Goal: Task Accomplishment & Management: Use online tool/utility

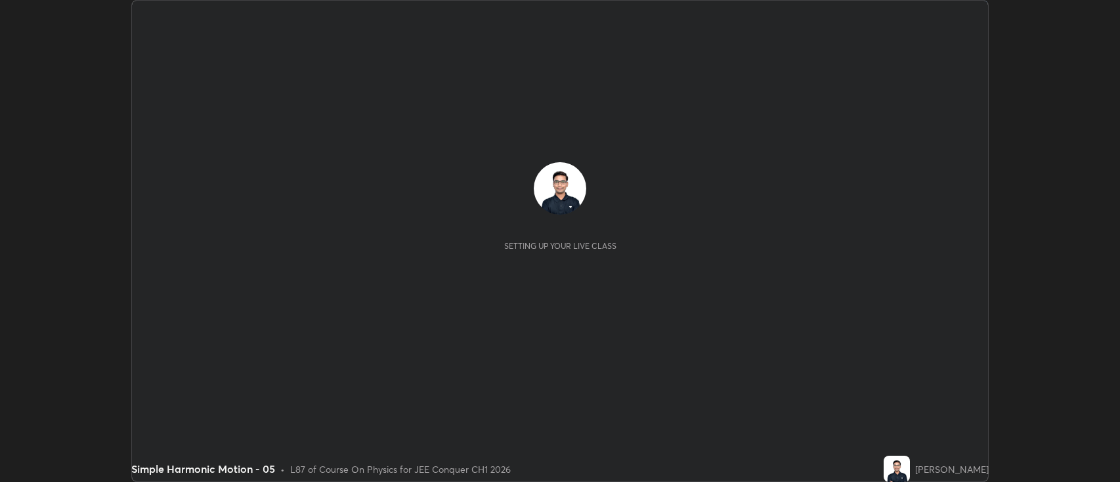
scroll to position [482, 1120]
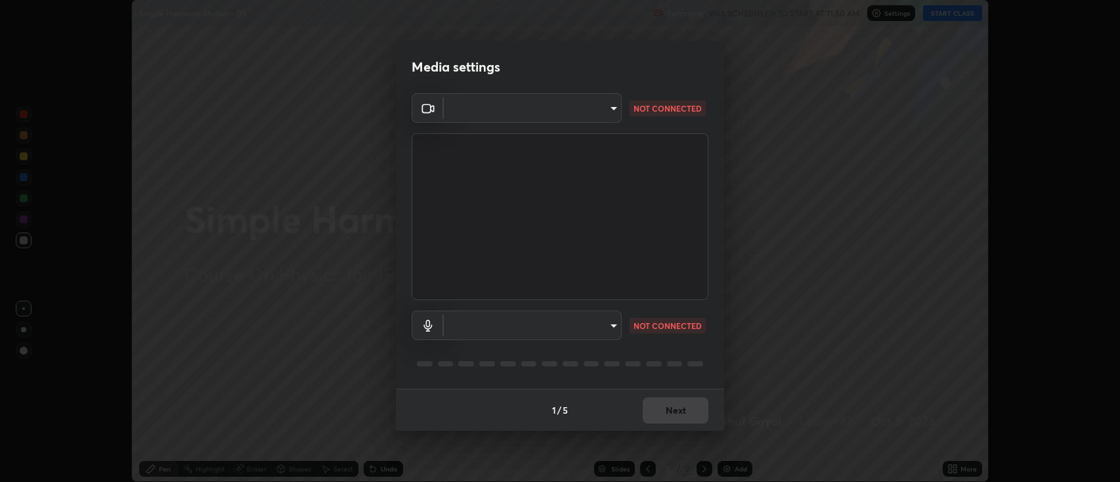
type input "2c539df44b605aa39b17bbacab34c2b800175de7e12b0f96efb5519cb0c2d180"
type input "default"
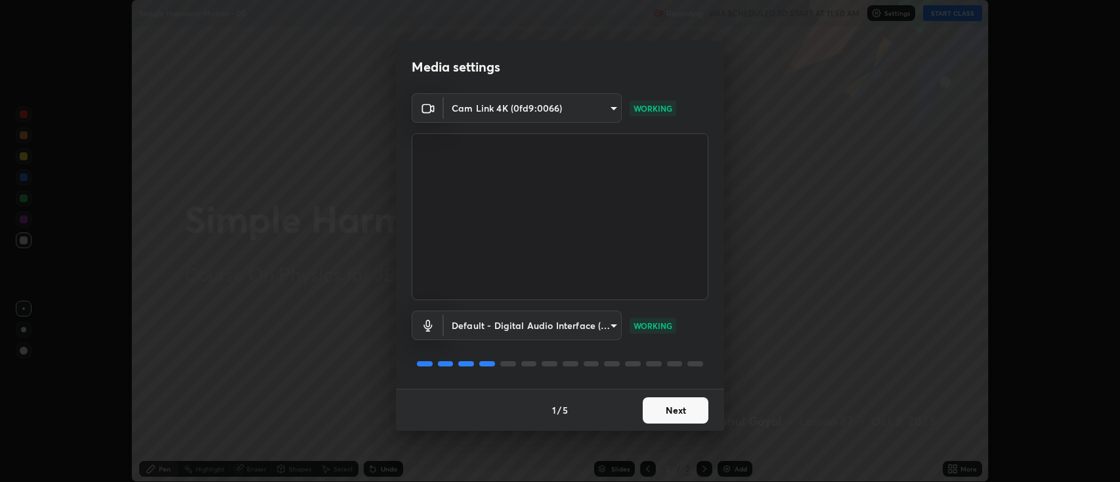
click at [664, 412] on button "Next" at bounding box center [676, 410] width 66 height 26
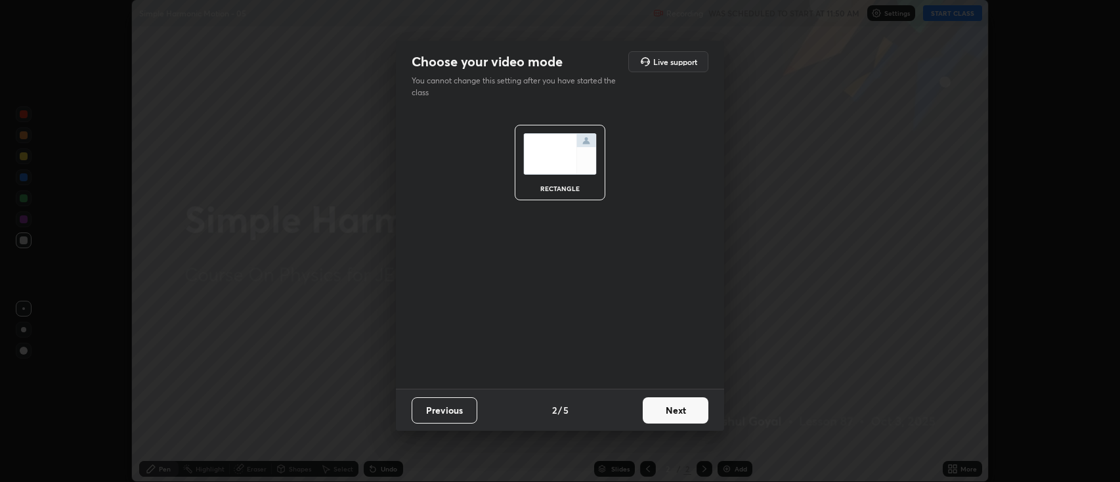
click at [678, 417] on button "Next" at bounding box center [676, 410] width 66 height 26
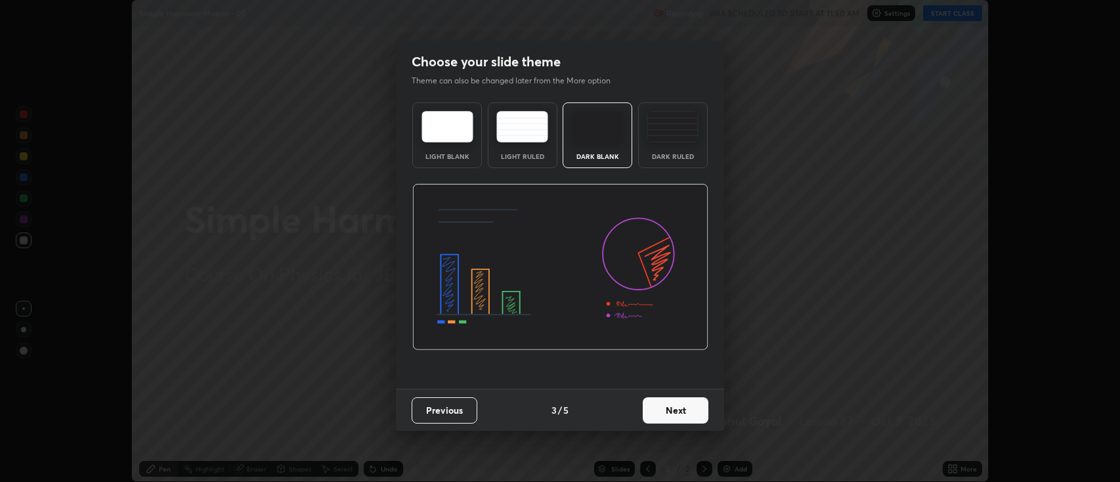
click at [682, 410] on button "Next" at bounding box center [676, 410] width 66 height 26
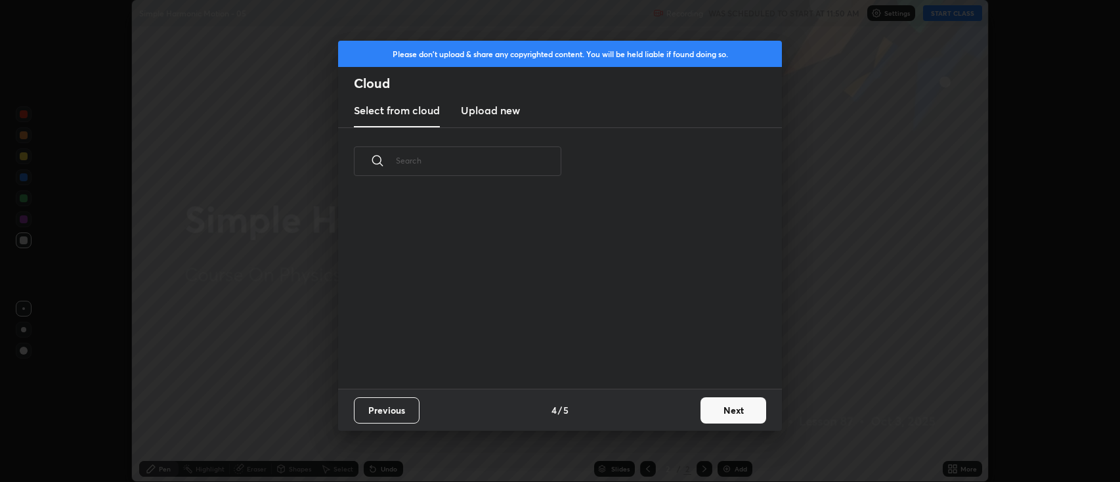
click at [714, 402] on button "Next" at bounding box center [734, 410] width 66 height 26
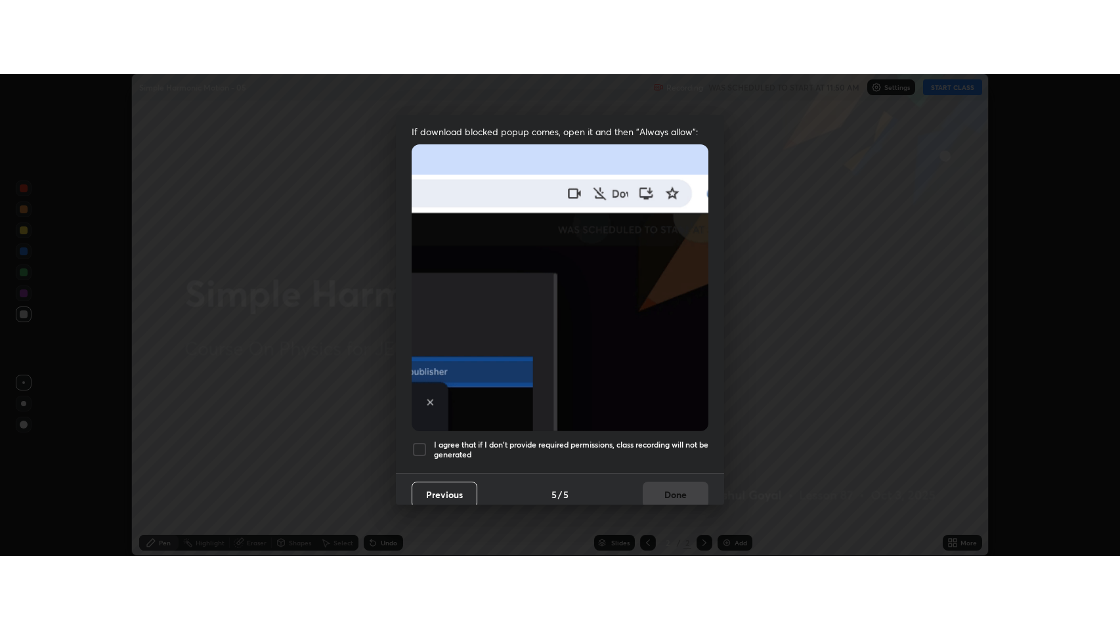
scroll to position [267, 0]
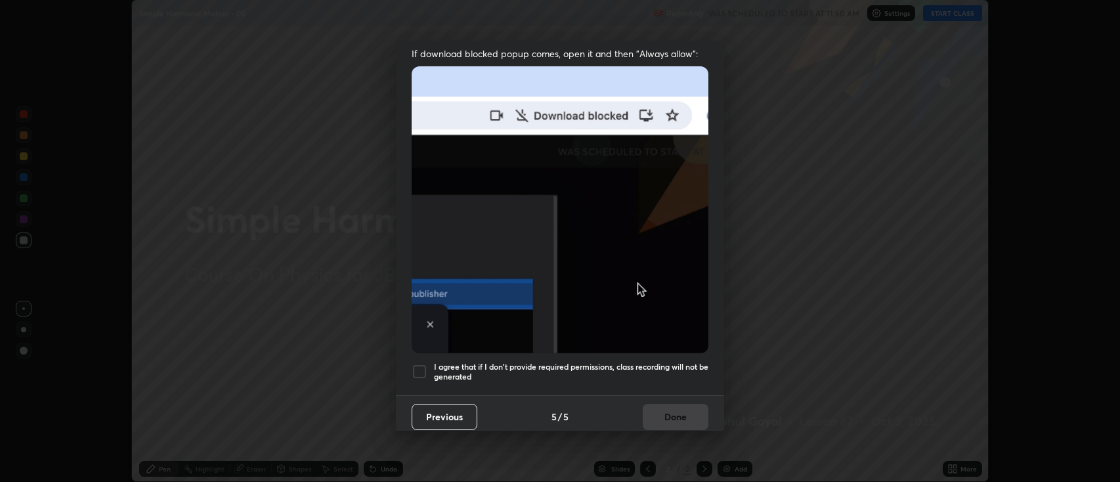
click at [605, 362] on h5 "I agree that if I don't provide required permissions, class recording will not …" at bounding box center [571, 372] width 274 height 20
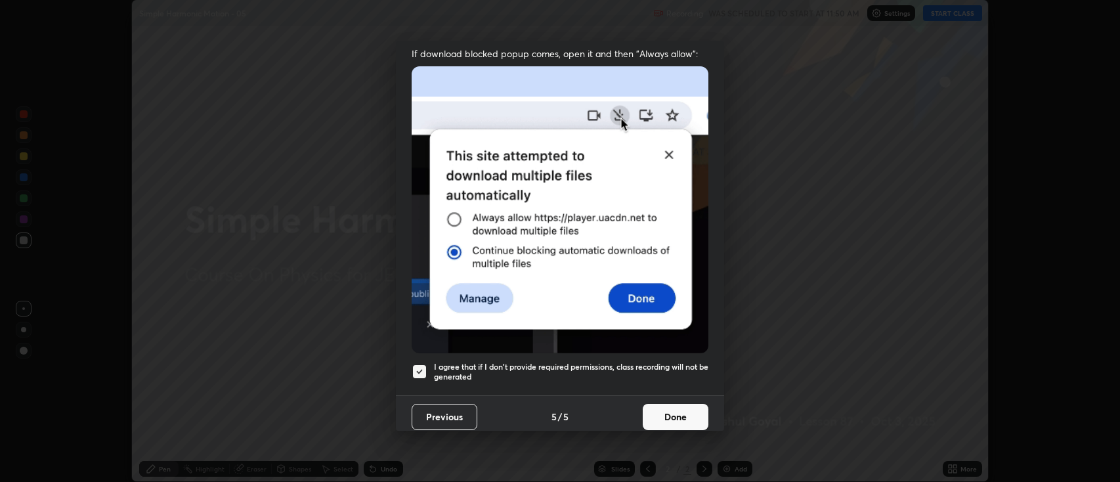
click at [668, 406] on button "Done" at bounding box center [676, 417] width 66 height 26
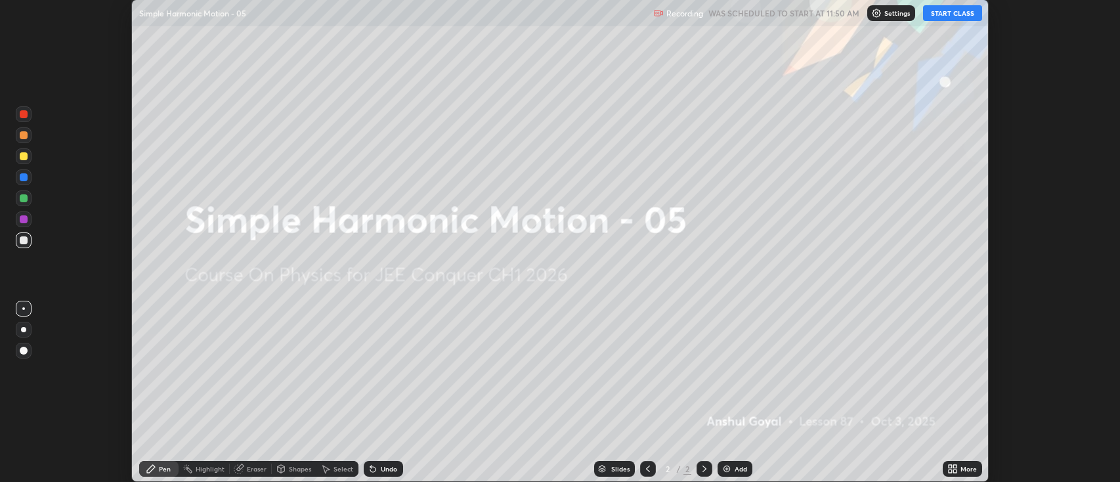
click at [954, 465] on icon at bounding box center [954, 466] width 3 height 3
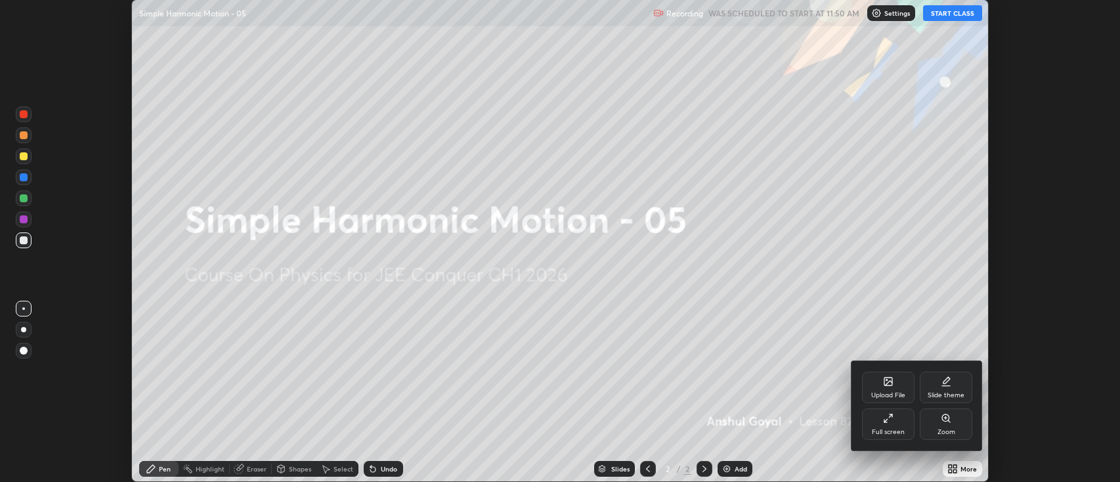
click at [885, 421] on icon at bounding box center [885, 420] width 3 height 3
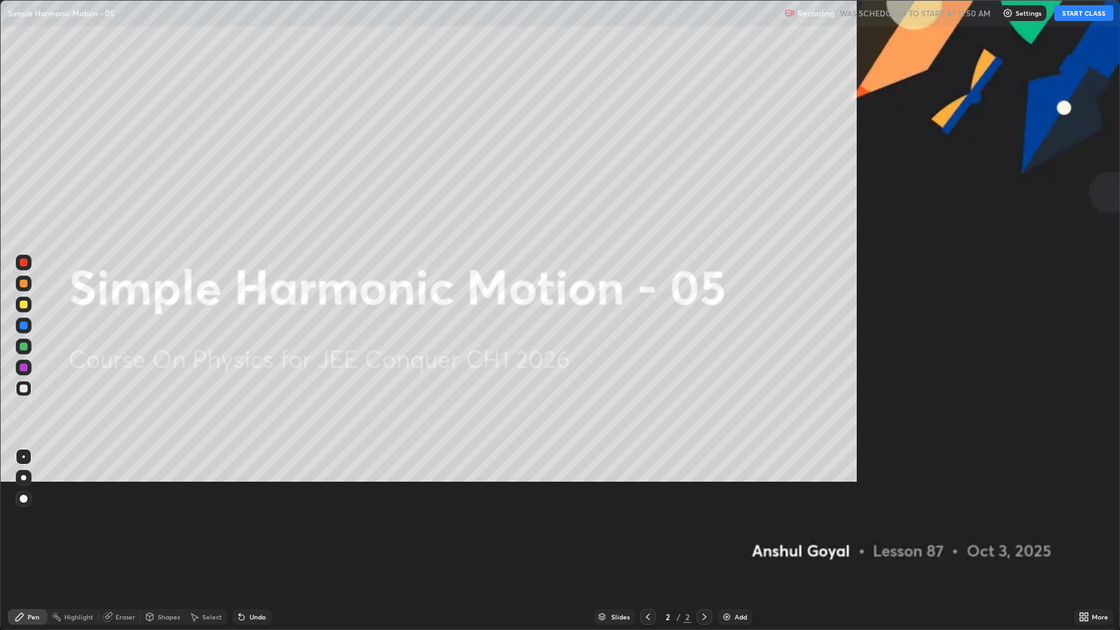
scroll to position [630, 1120]
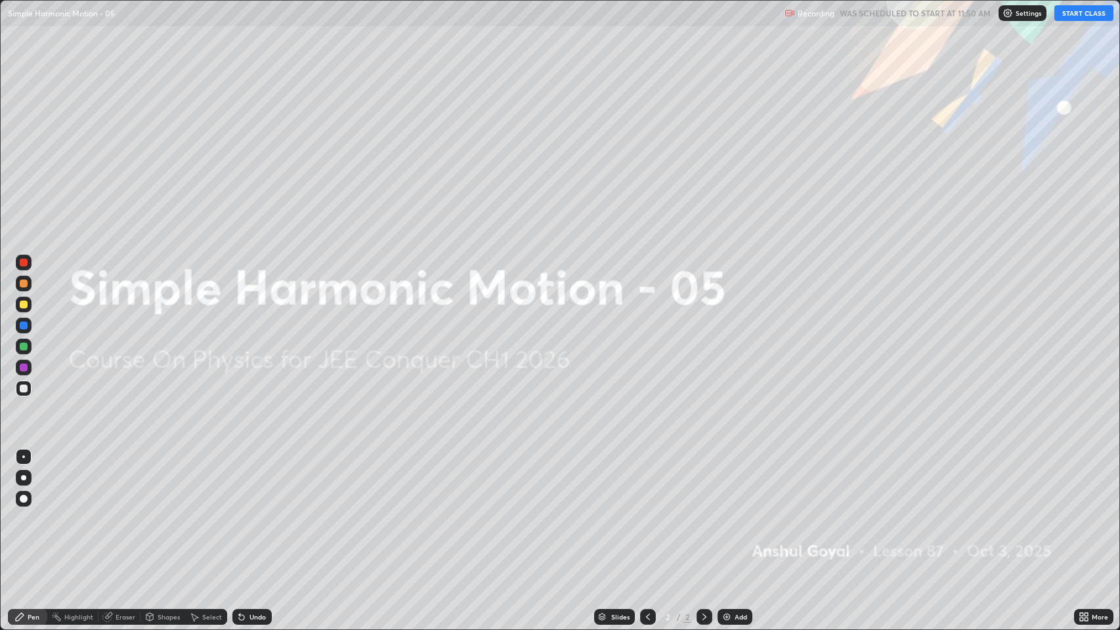
click at [1072, 11] on button "START CLASS" at bounding box center [1083, 13] width 59 height 16
click at [731, 481] on img at bounding box center [727, 617] width 11 height 11
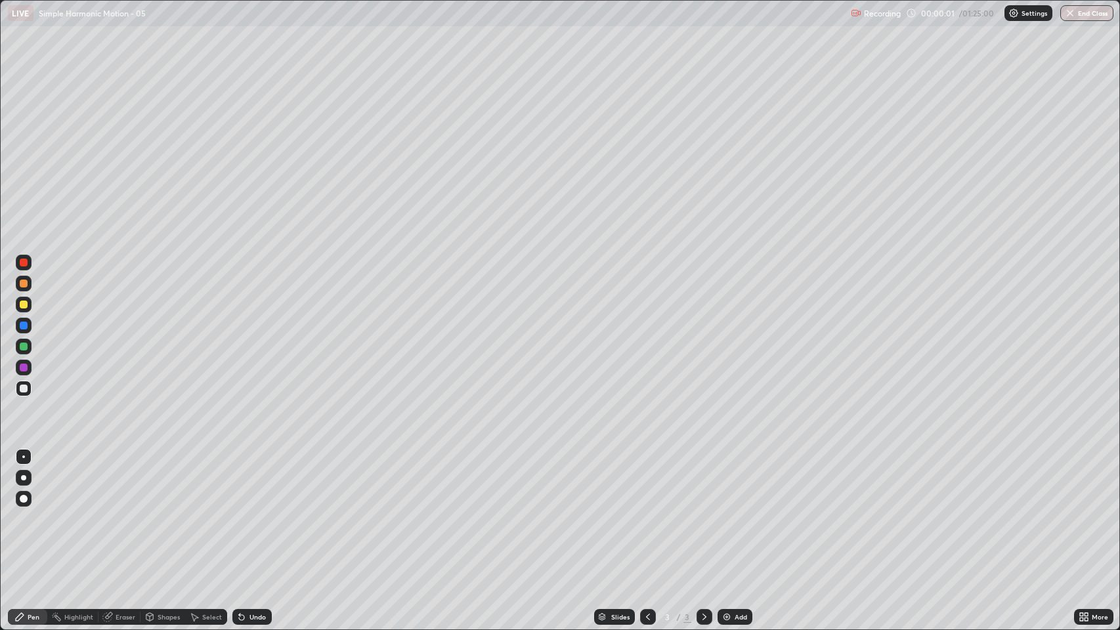
click at [133, 481] on div "Eraser" at bounding box center [126, 617] width 20 height 7
click at [24, 481] on icon at bounding box center [24, 572] width 7 height 7
click at [20, 481] on div "Pen" at bounding box center [27, 617] width 39 height 26
click at [25, 481] on div at bounding box center [24, 478] width 16 height 16
click at [24, 307] on div at bounding box center [24, 305] width 8 height 8
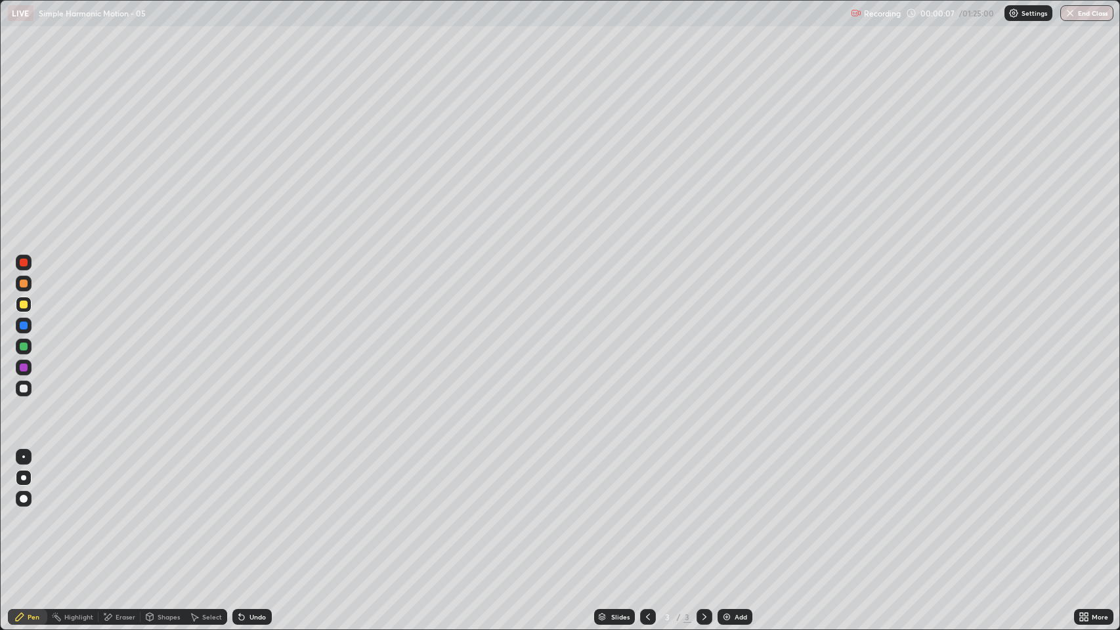
click at [601, 481] on icon at bounding box center [602, 615] width 7 height 3
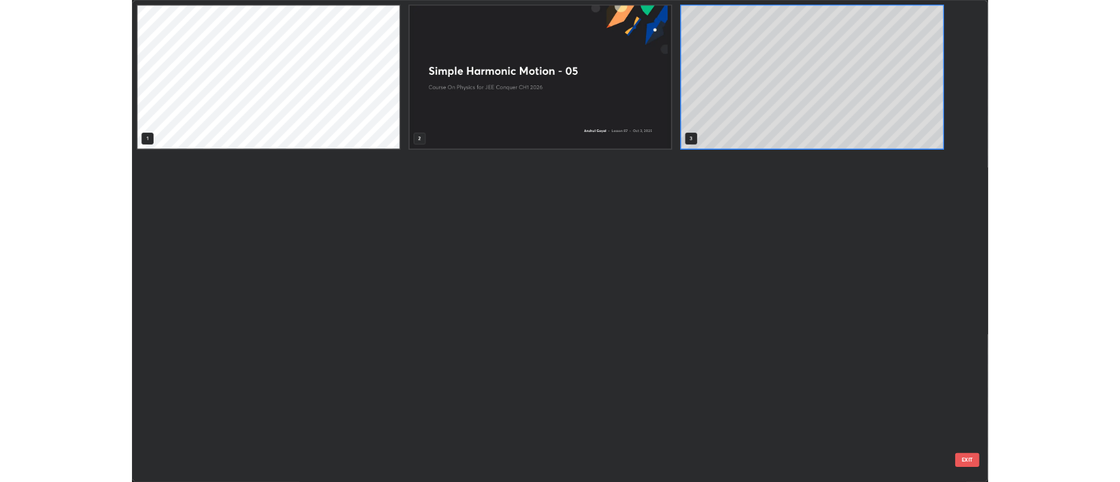
scroll to position [625, 1113]
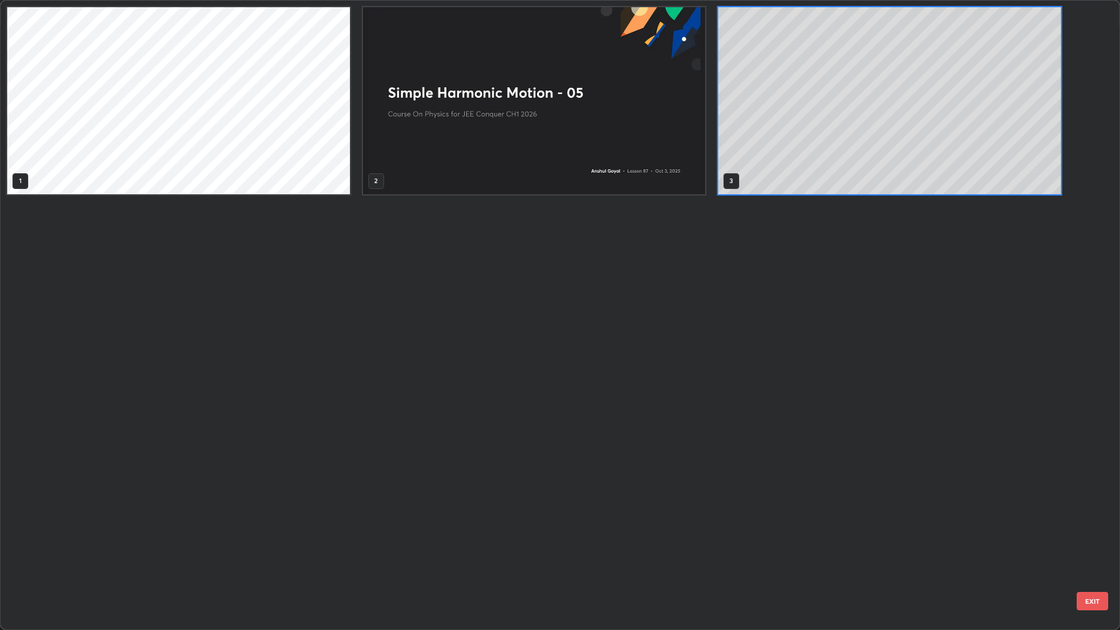
click at [552, 481] on div "1 2 3" at bounding box center [549, 315] width 1096 height 629
click at [606, 168] on img "grid" at bounding box center [534, 100] width 343 height 187
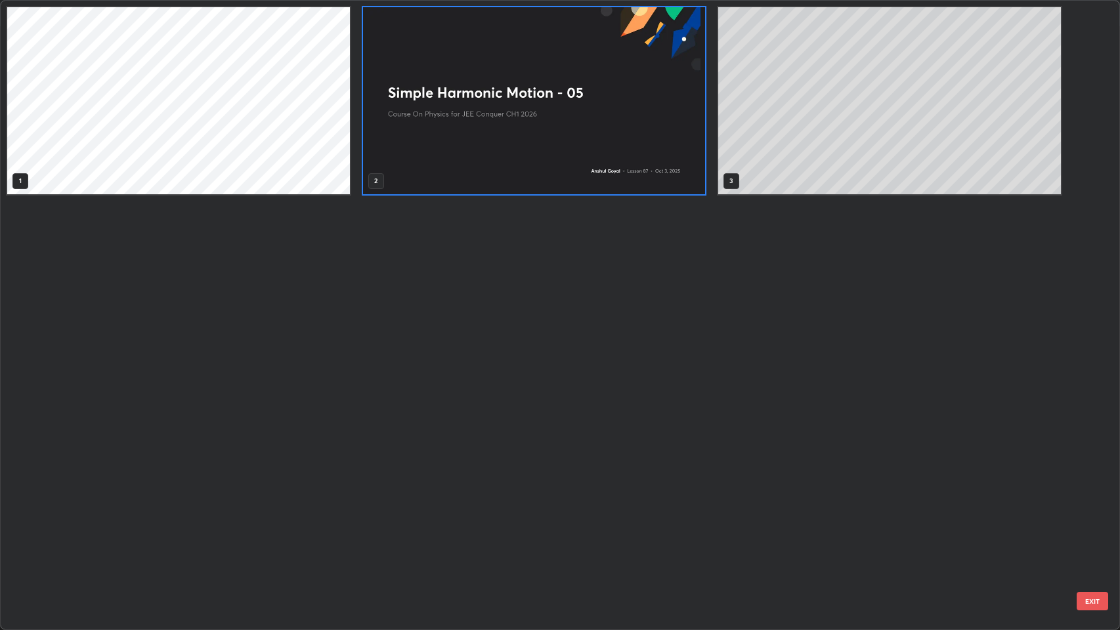
click at [612, 173] on img "grid" at bounding box center [534, 100] width 343 height 187
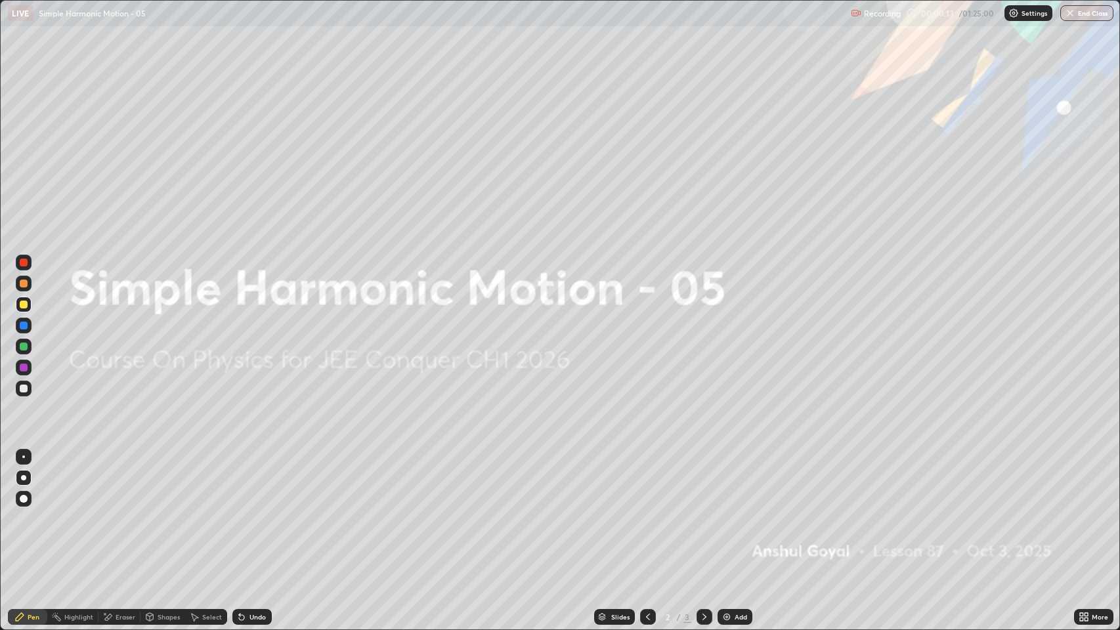
click at [1085, 481] on div "More" at bounding box center [1093, 617] width 39 height 26
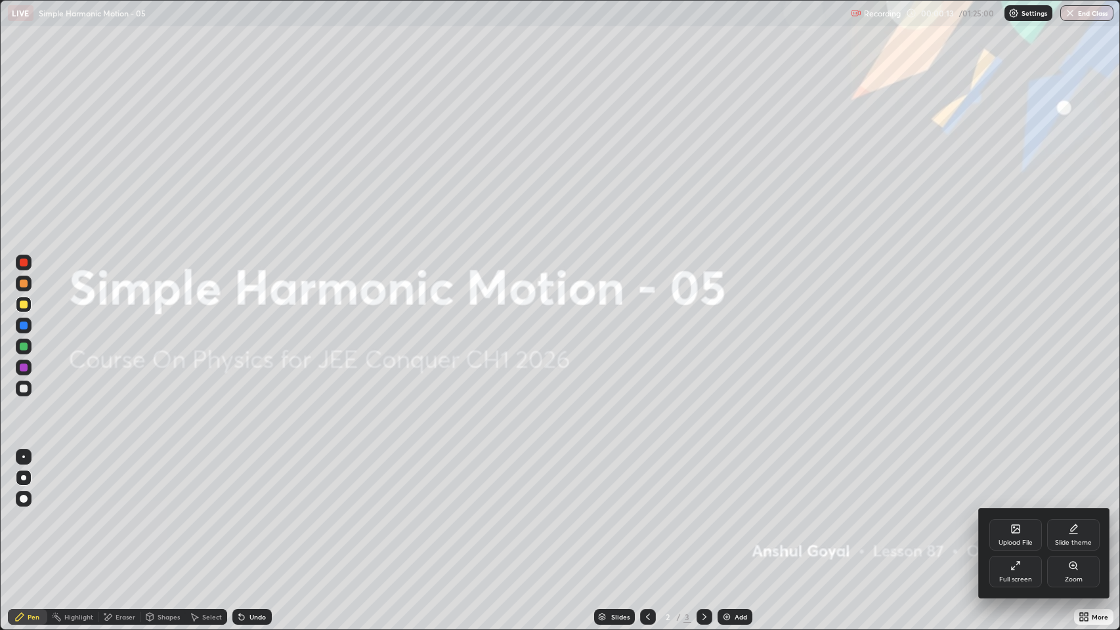
click at [1016, 481] on div "Full screen" at bounding box center [1015, 579] width 33 height 7
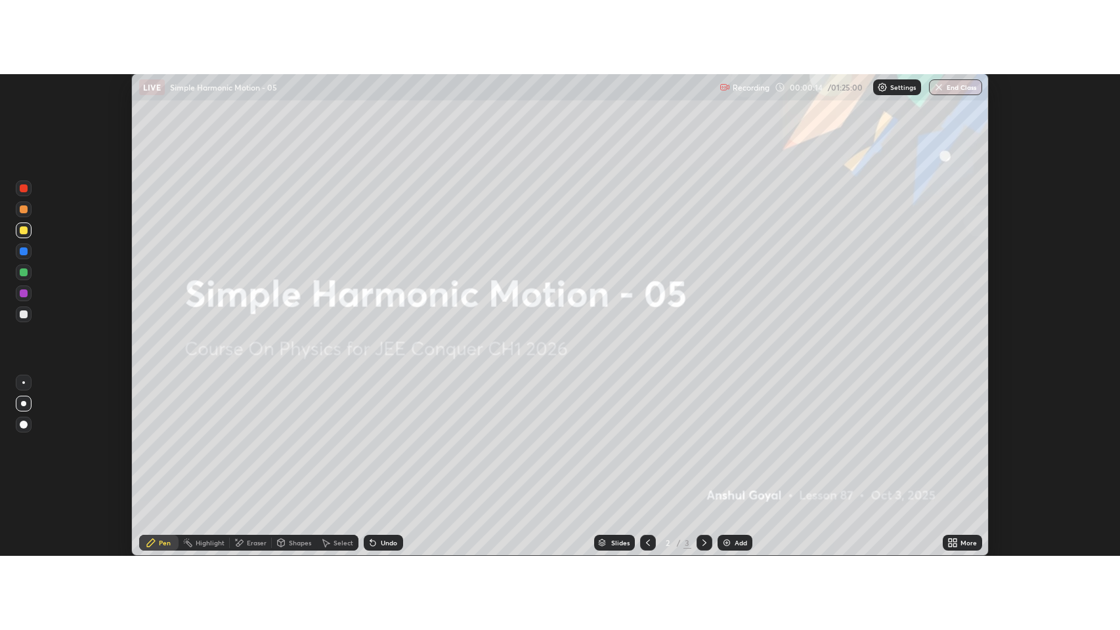
scroll to position [65171, 64533]
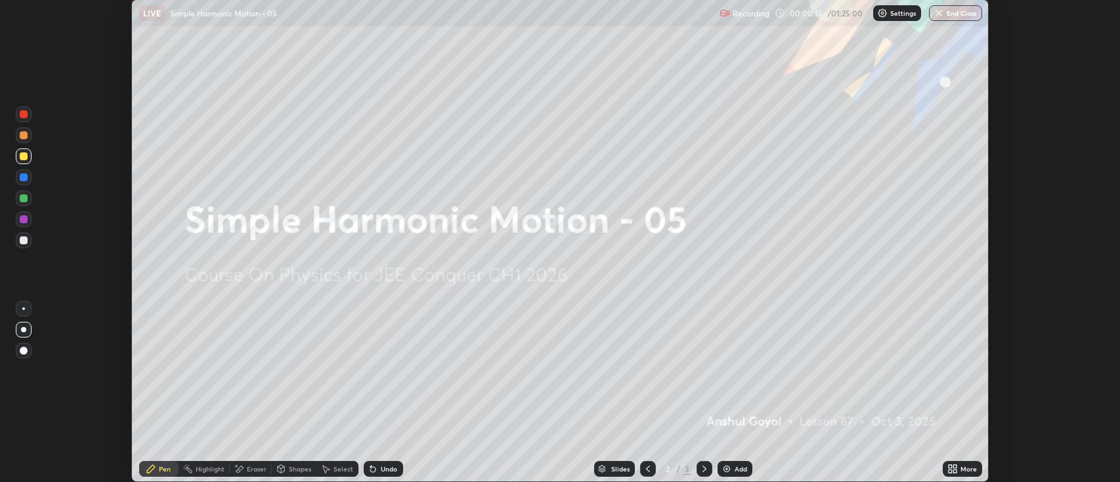
click at [892, 12] on p "Settings" at bounding box center [903, 13] width 26 height 7
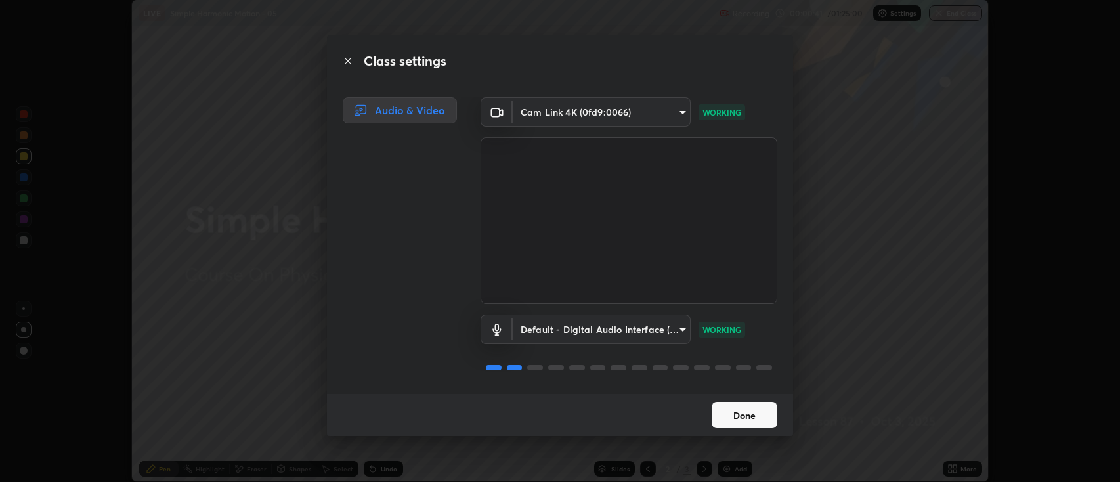
click at [732, 419] on button "Done" at bounding box center [745, 415] width 66 height 26
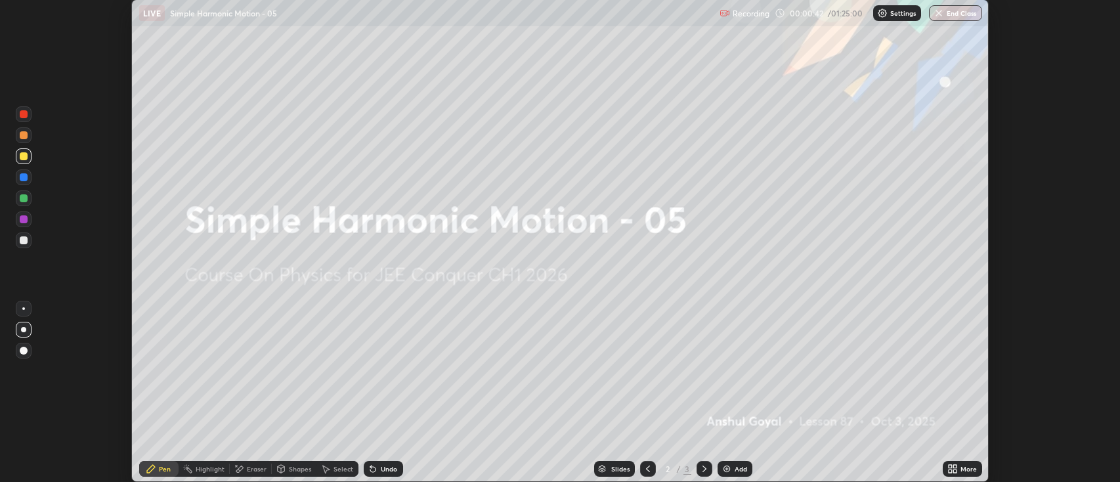
click at [953, 467] on icon at bounding box center [954, 466] width 3 height 3
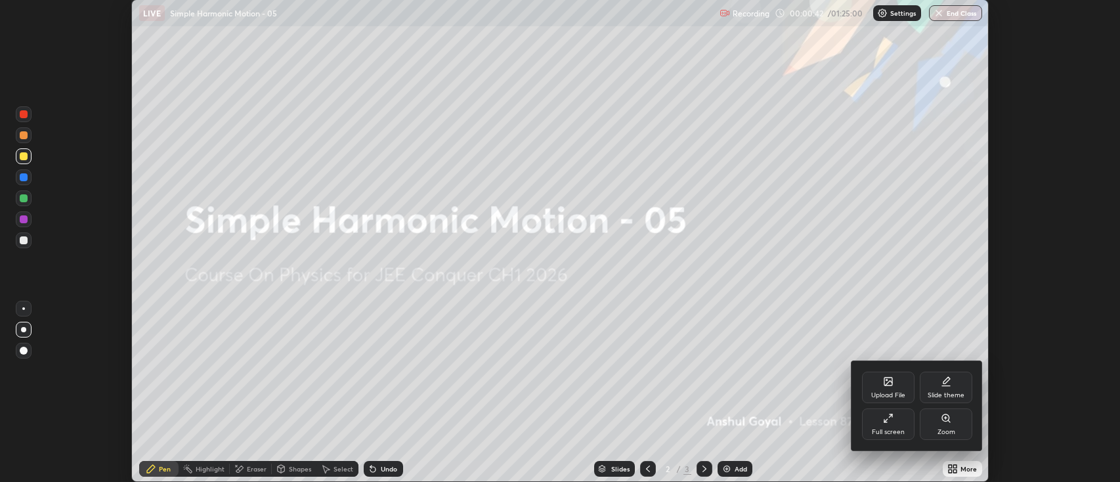
click at [894, 420] on icon at bounding box center [888, 418] width 11 height 11
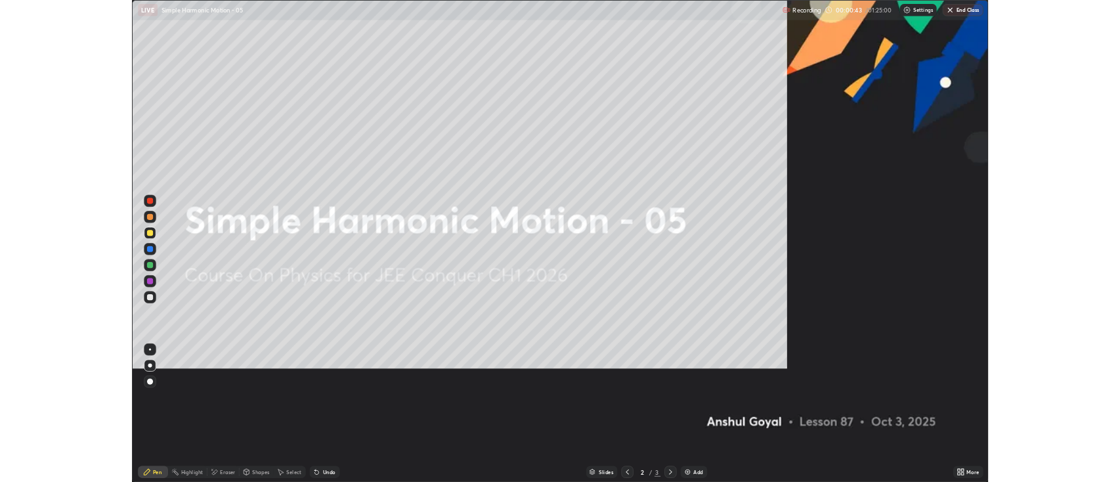
scroll to position [630, 1120]
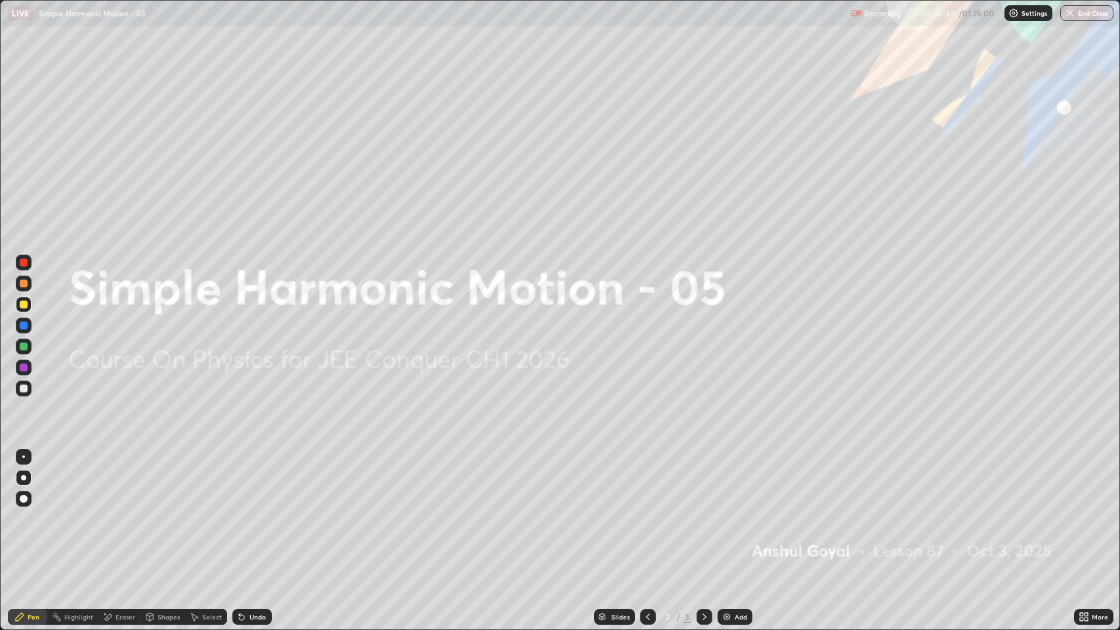
click at [731, 481] on div "Slides 2 / 3 Add" at bounding box center [673, 617] width 803 height 26
click at [697, 481] on div at bounding box center [705, 617] width 16 height 16
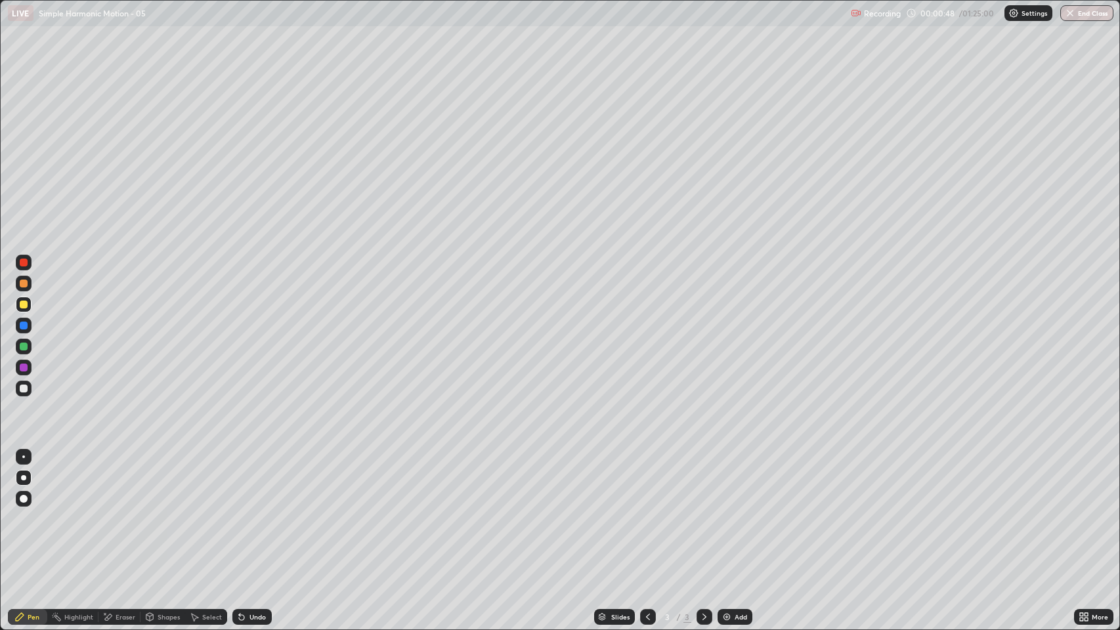
click at [24, 391] on div at bounding box center [24, 389] width 8 height 8
click at [136, 481] on div "Eraser" at bounding box center [119, 617] width 42 height 16
click at [39, 481] on div "Pen" at bounding box center [27, 617] width 39 height 16
click at [24, 306] on div at bounding box center [24, 305] width 8 height 8
click at [121, 481] on div "Eraser" at bounding box center [126, 617] width 20 height 7
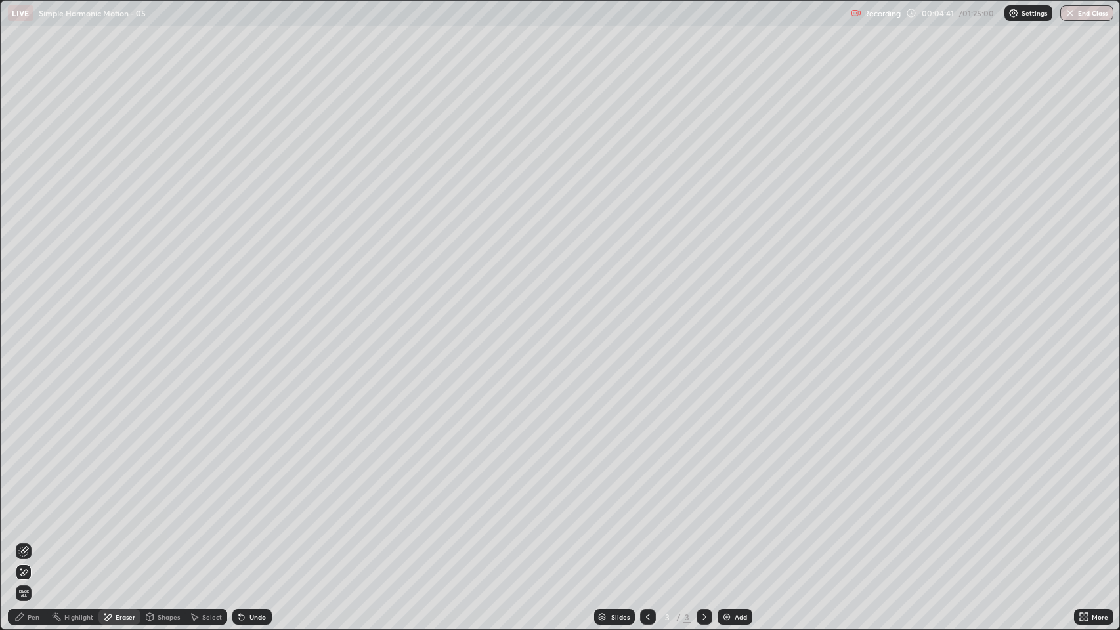
click at [36, 481] on div "Pen" at bounding box center [34, 617] width 12 height 7
click at [29, 387] on div at bounding box center [24, 389] width 16 height 16
click at [24, 284] on div at bounding box center [24, 284] width 8 height 8
click at [729, 481] on img at bounding box center [727, 617] width 11 height 11
click at [25, 389] on div at bounding box center [24, 389] width 8 height 8
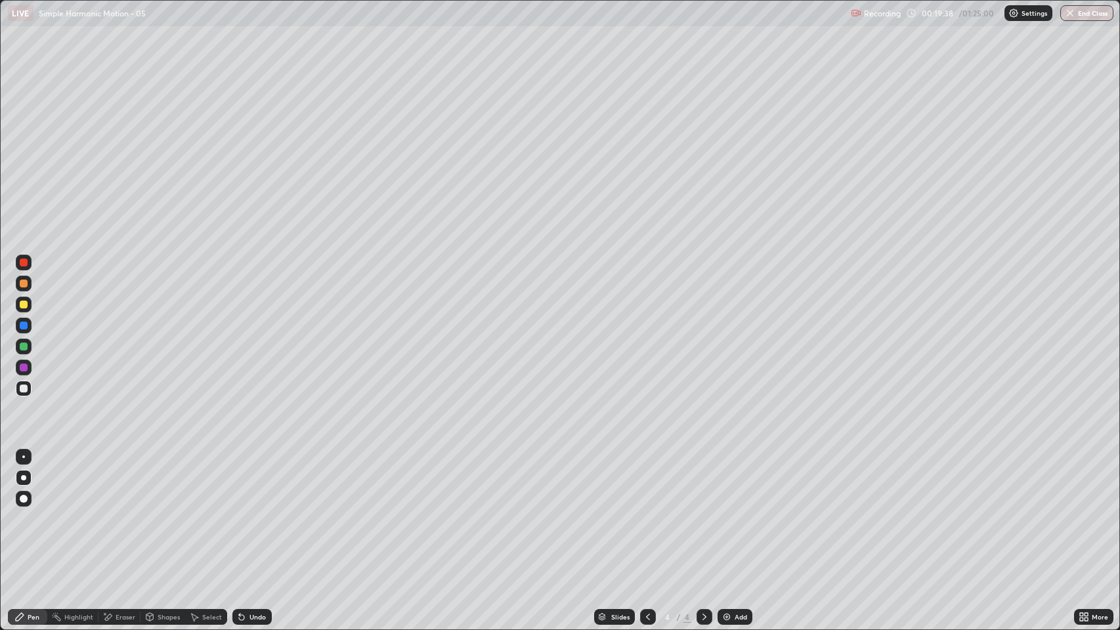
click at [253, 481] on div "Undo" at bounding box center [257, 617] width 16 height 7
click at [733, 481] on div "Add" at bounding box center [735, 617] width 35 height 16
click at [129, 481] on div "Eraser" at bounding box center [119, 617] width 42 height 16
click at [34, 481] on div "Pen" at bounding box center [34, 617] width 12 height 7
click at [29, 306] on div at bounding box center [24, 305] width 16 height 16
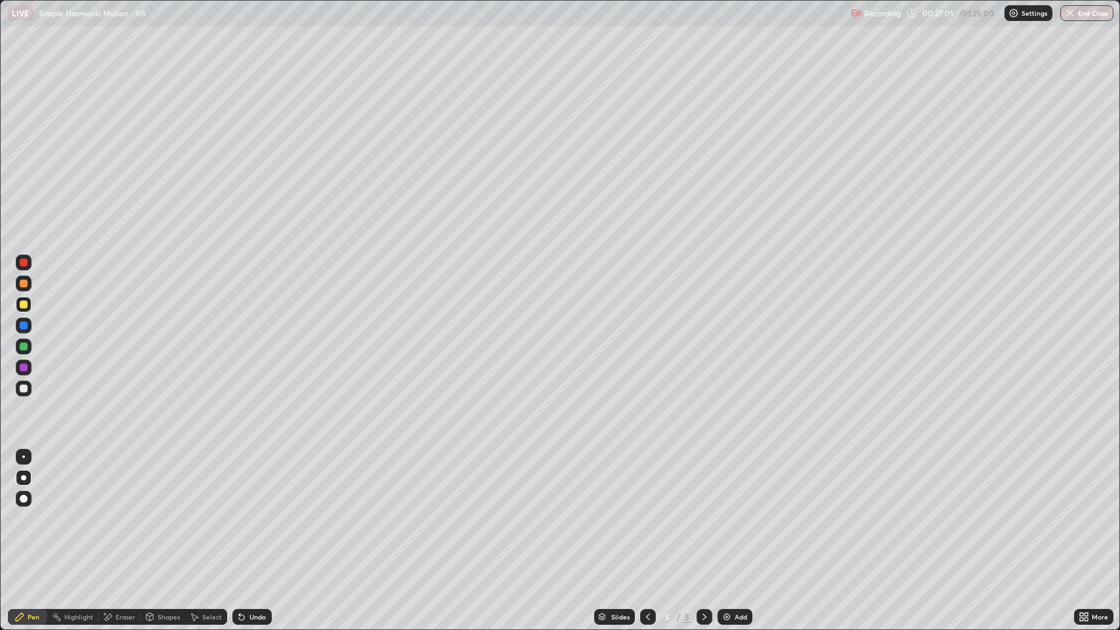
click at [24, 389] on div at bounding box center [24, 389] width 8 height 8
click at [725, 481] on img at bounding box center [727, 617] width 11 height 11
click at [28, 303] on div at bounding box center [24, 305] width 16 height 16
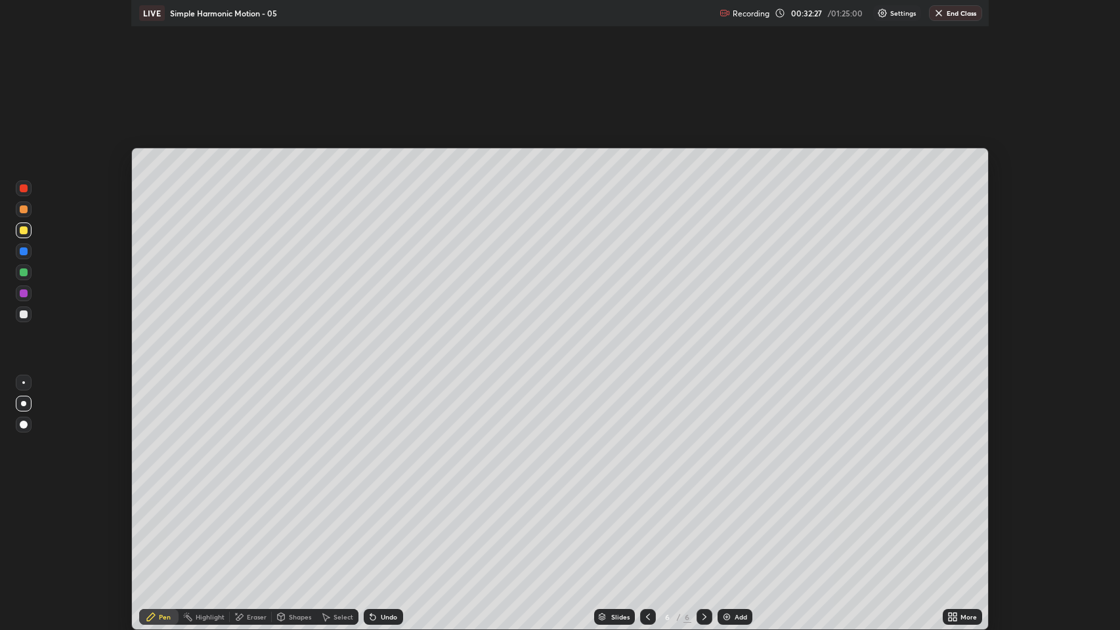
scroll to position [65171, 64533]
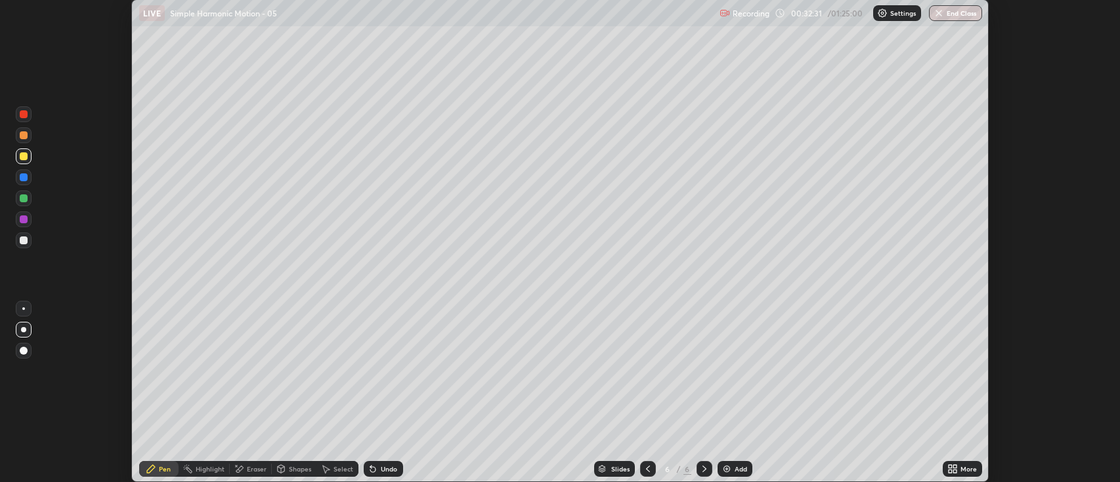
click at [395, 463] on div "Undo" at bounding box center [383, 469] width 39 height 16
click at [950, 467] on icon at bounding box center [950, 466] width 3 height 3
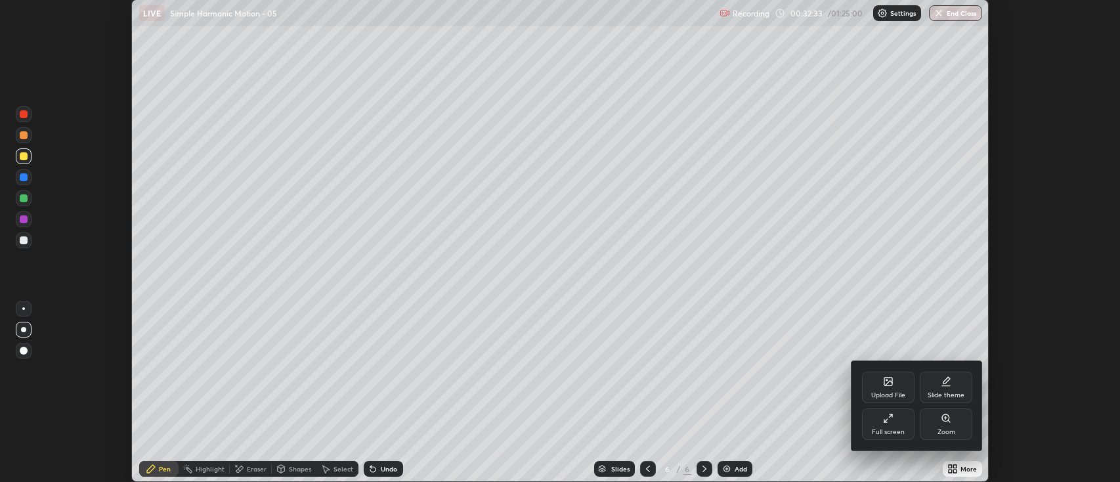
click at [886, 421] on icon at bounding box center [885, 420] width 3 height 3
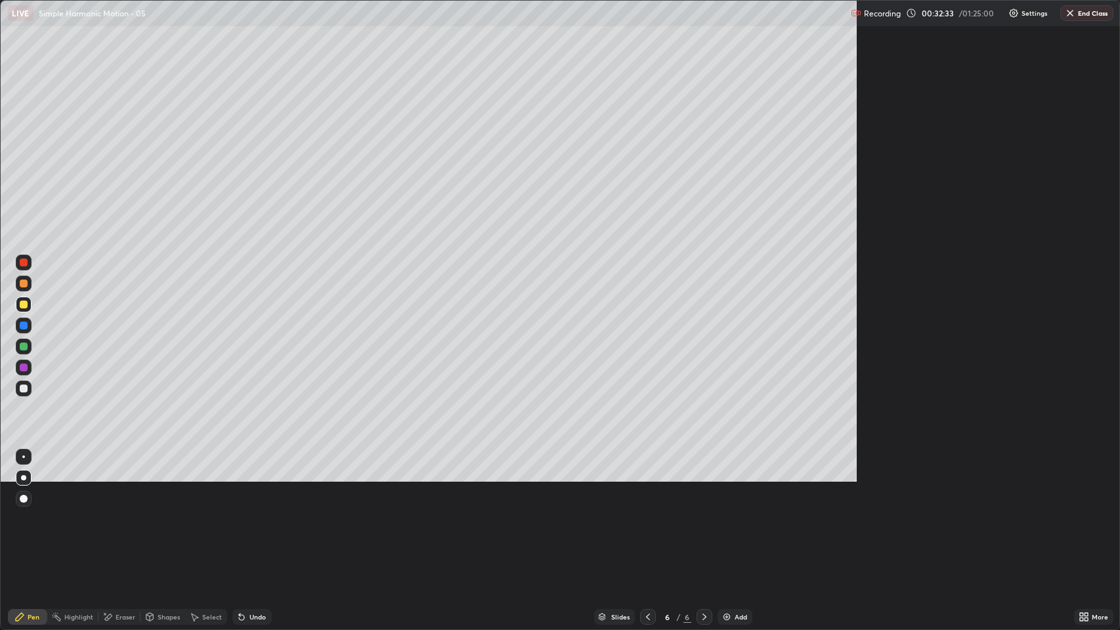
scroll to position [630, 1120]
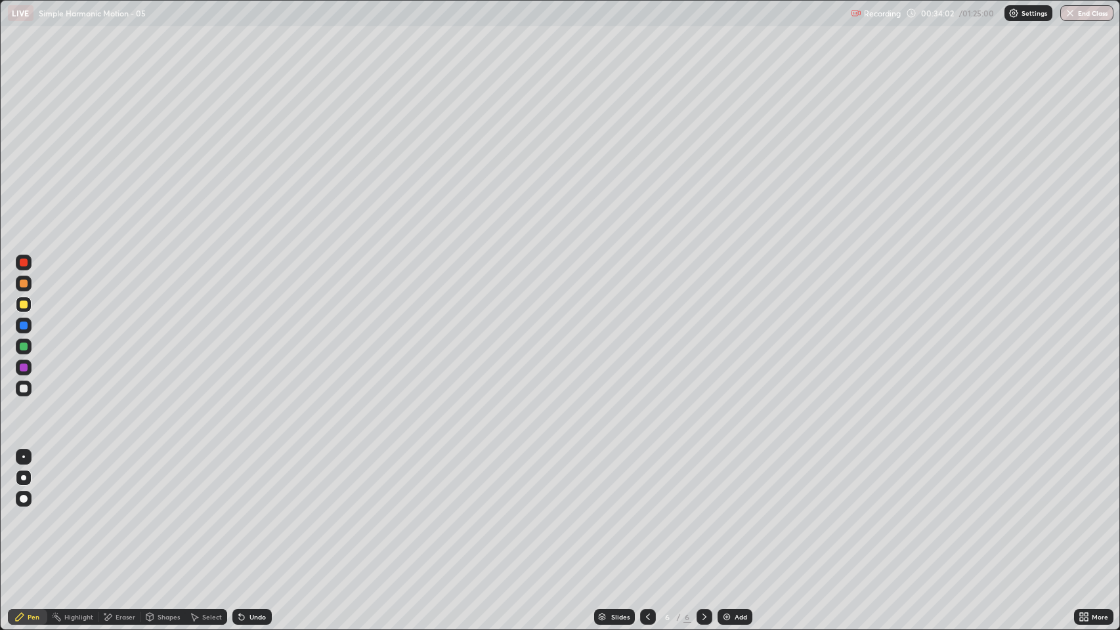
click at [23, 386] on div at bounding box center [24, 389] width 8 height 8
click at [168, 481] on div "Shapes" at bounding box center [169, 617] width 22 height 7
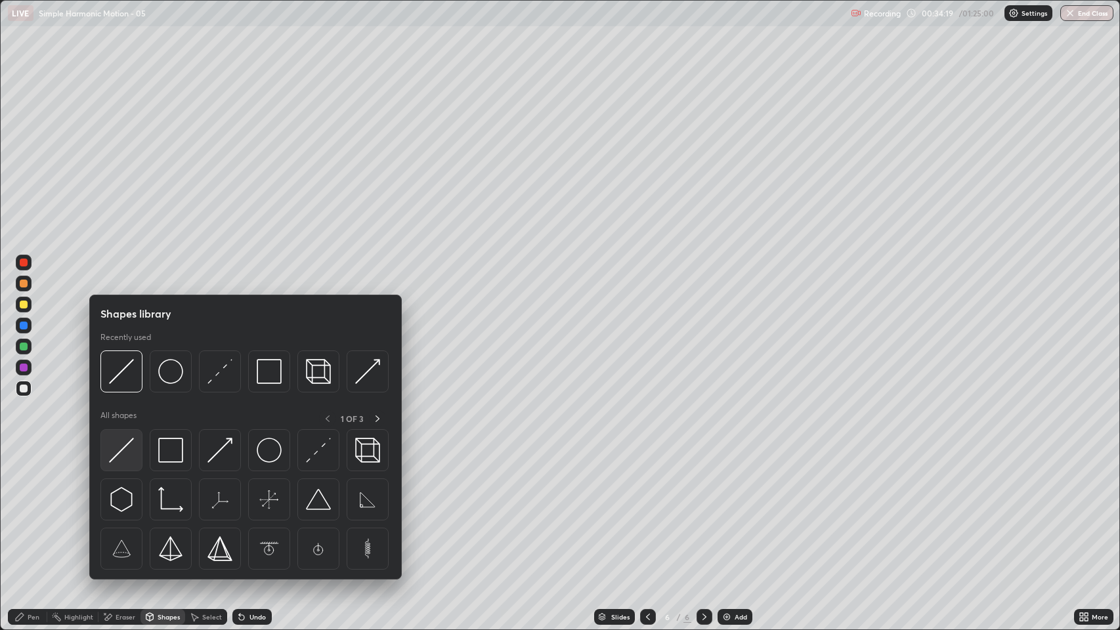
click at [129, 454] on img at bounding box center [121, 450] width 25 height 25
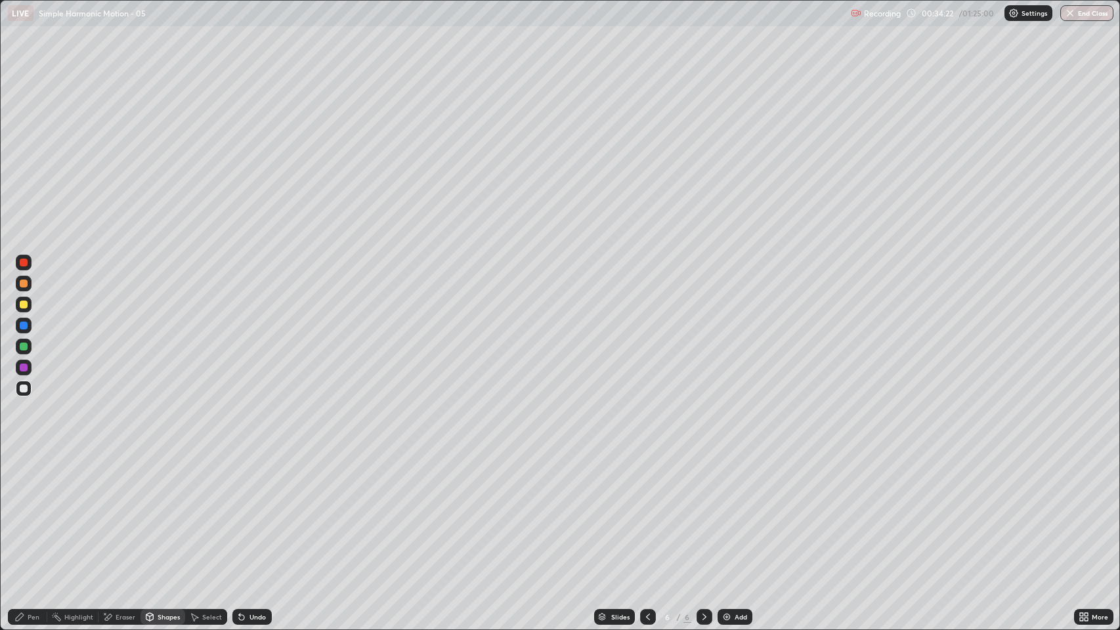
click at [162, 481] on div "Shapes" at bounding box center [169, 617] width 22 height 7
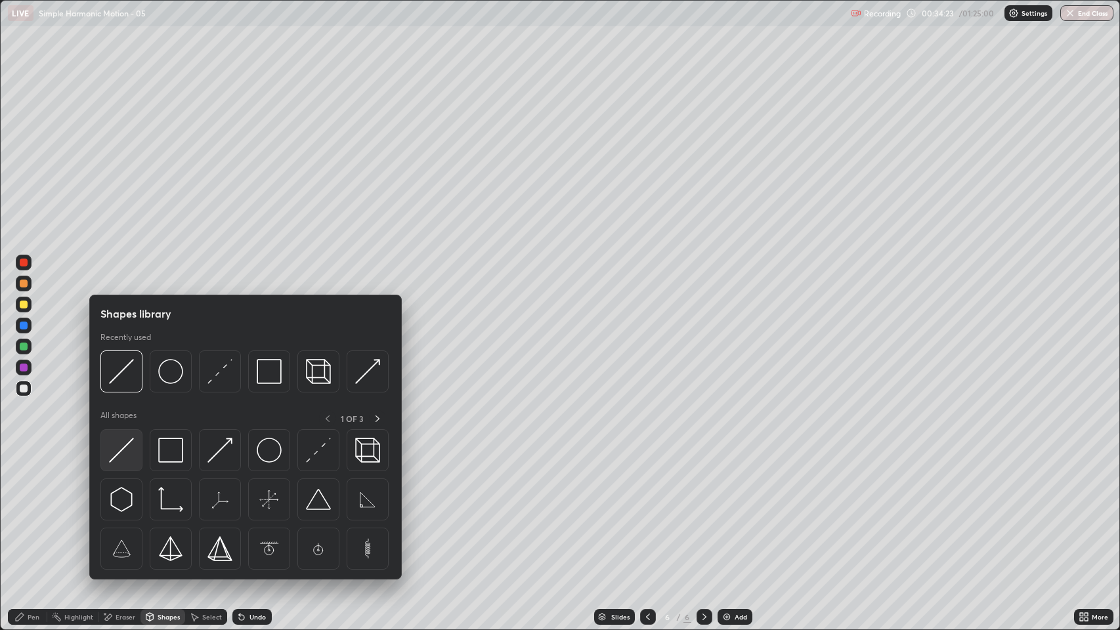
click at [119, 462] on img at bounding box center [121, 450] width 25 height 25
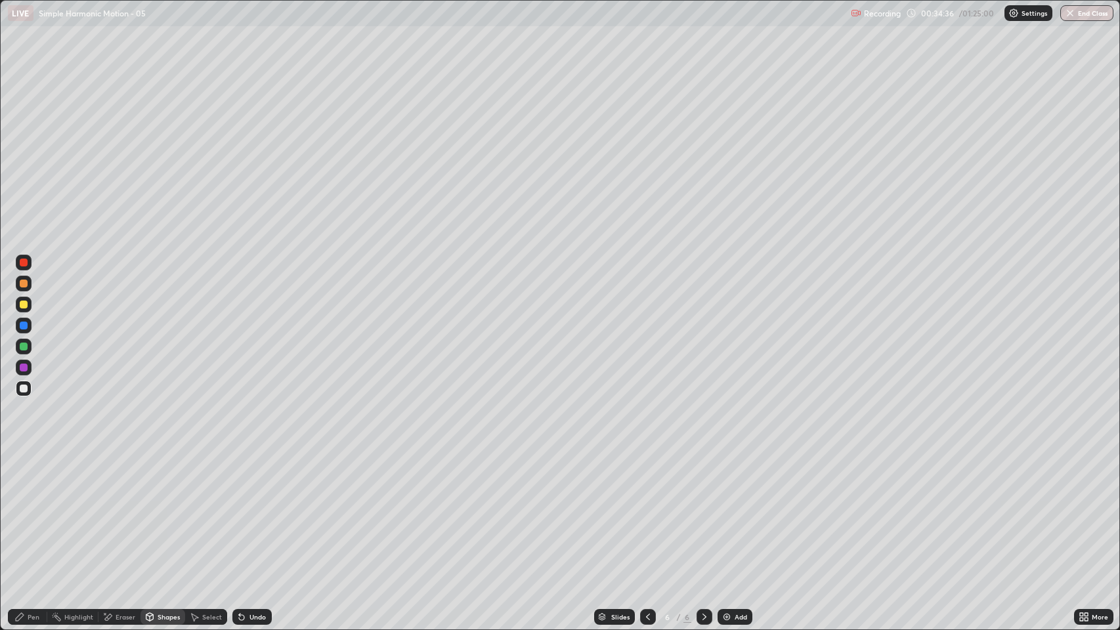
click at [26, 481] on div "Pen" at bounding box center [27, 617] width 39 height 16
click at [26, 308] on div at bounding box center [24, 305] width 16 height 16
click at [725, 481] on img at bounding box center [727, 617] width 11 height 11
click at [26, 391] on div at bounding box center [24, 389] width 8 height 8
click at [26, 307] on div at bounding box center [24, 305] width 8 height 8
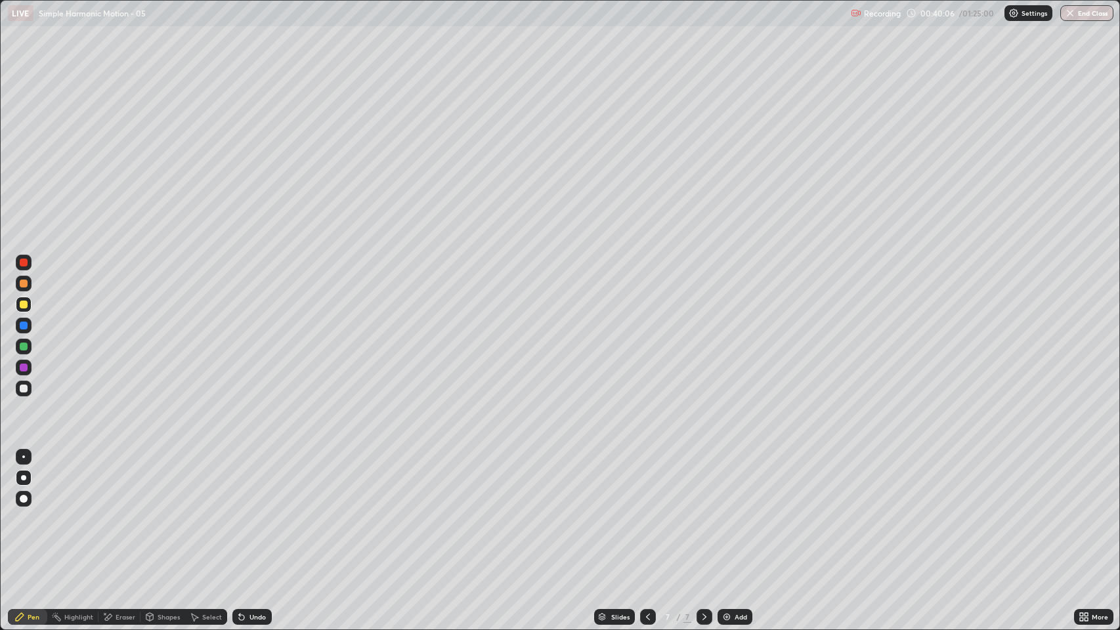
click at [26, 284] on div at bounding box center [24, 284] width 8 height 8
click at [26, 307] on div at bounding box center [24, 305] width 8 height 8
click at [26, 266] on div at bounding box center [24, 263] width 8 height 8
click at [23, 386] on div at bounding box center [24, 389] width 8 height 8
click at [24, 368] on div at bounding box center [24, 368] width 8 height 8
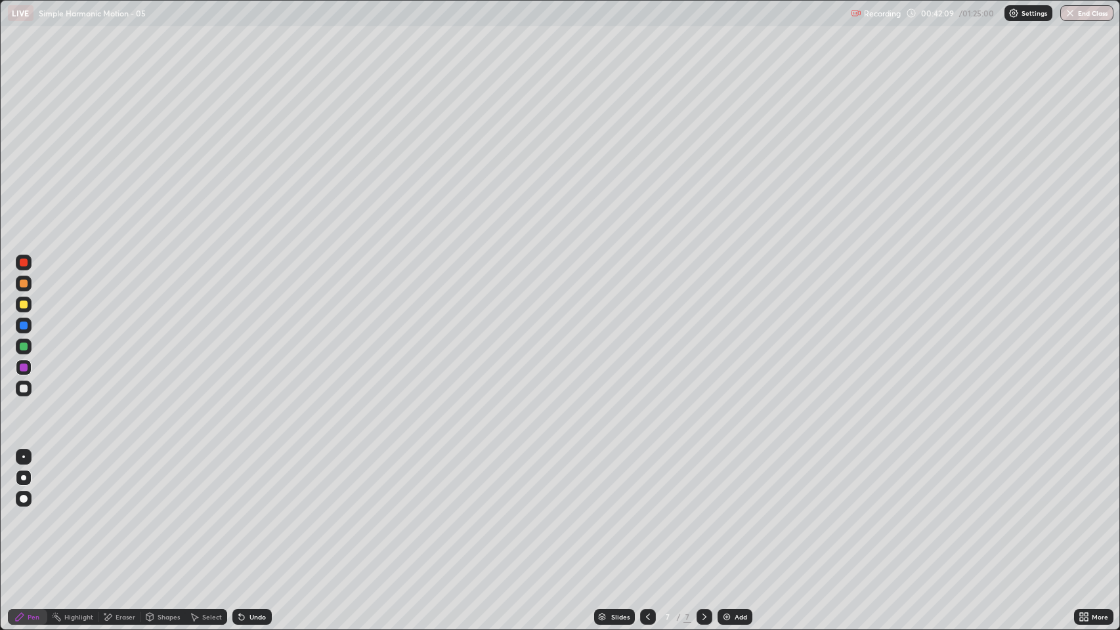
click at [24, 347] on div at bounding box center [24, 347] width 8 height 8
click at [21, 326] on div at bounding box center [24, 326] width 8 height 8
click at [24, 301] on div at bounding box center [24, 305] width 8 height 8
click at [20, 346] on div at bounding box center [24, 347] width 8 height 8
click at [27, 366] on div at bounding box center [24, 368] width 8 height 8
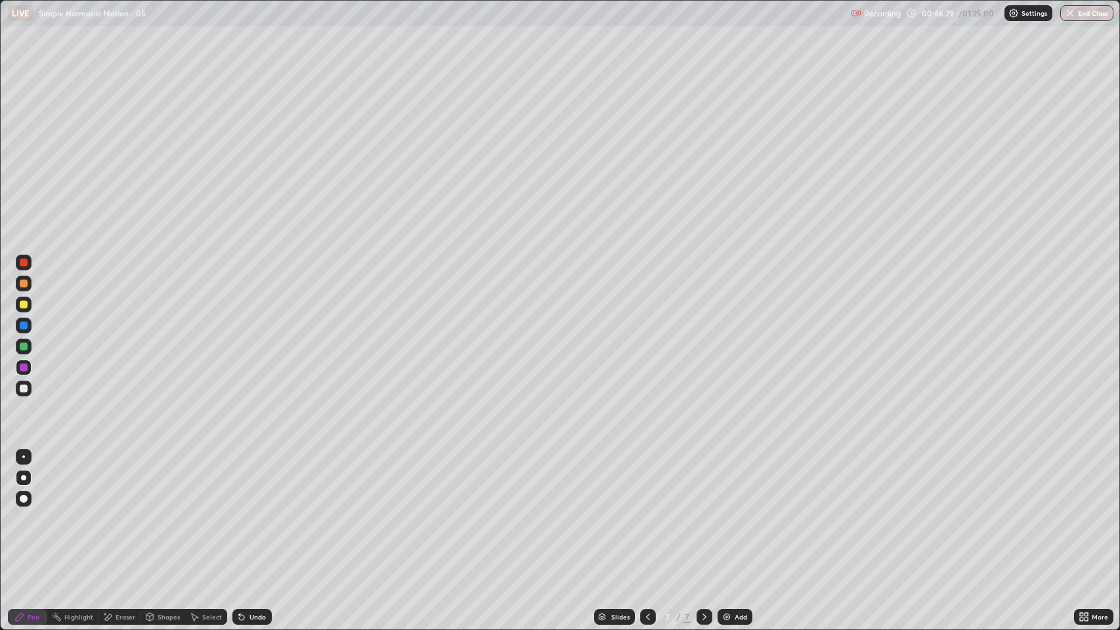
click at [118, 481] on div "Eraser" at bounding box center [119, 617] width 42 height 16
click at [19, 481] on icon at bounding box center [20, 617] width 8 height 8
click at [27, 394] on div at bounding box center [24, 389] width 16 height 16
click at [252, 481] on div "Undo" at bounding box center [251, 617] width 39 height 16
click at [24, 326] on div at bounding box center [24, 326] width 8 height 8
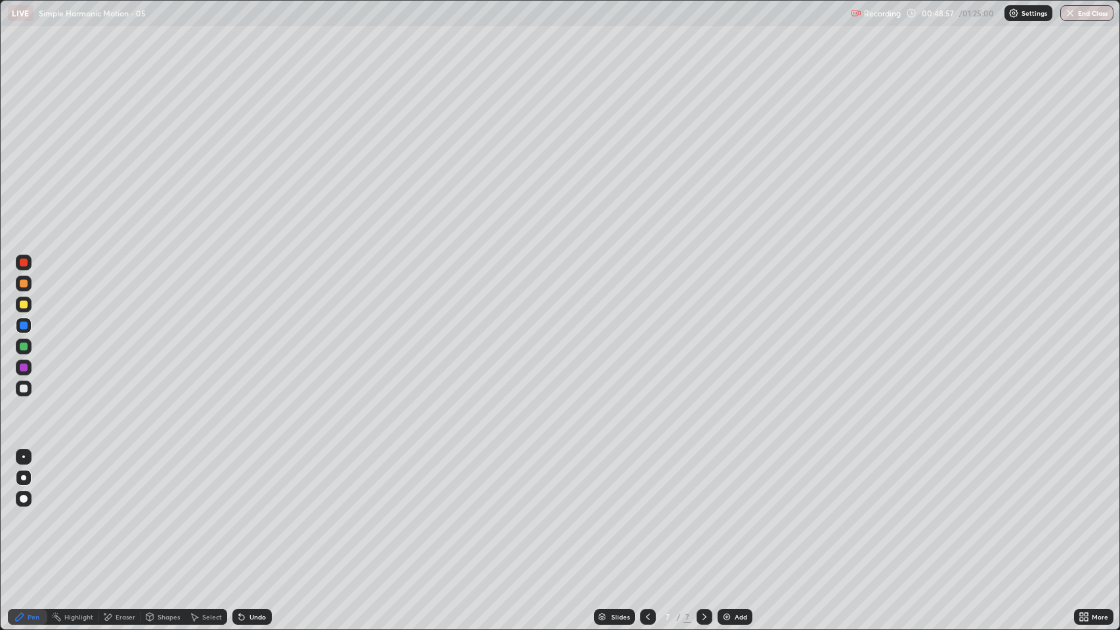
click at [26, 347] on div at bounding box center [24, 347] width 8 height 8
click at [20, 371] on div at bounding box center [24, 368] width 8 height 8
click at [22, 386] on div at bounding box center [24, 389] width 8 height 8
click at [22, 285] on div at bounding box center [24, 284] width 8 height 8
click at [24, 263] on div at bounding box center [24, 263] width 8 height 8
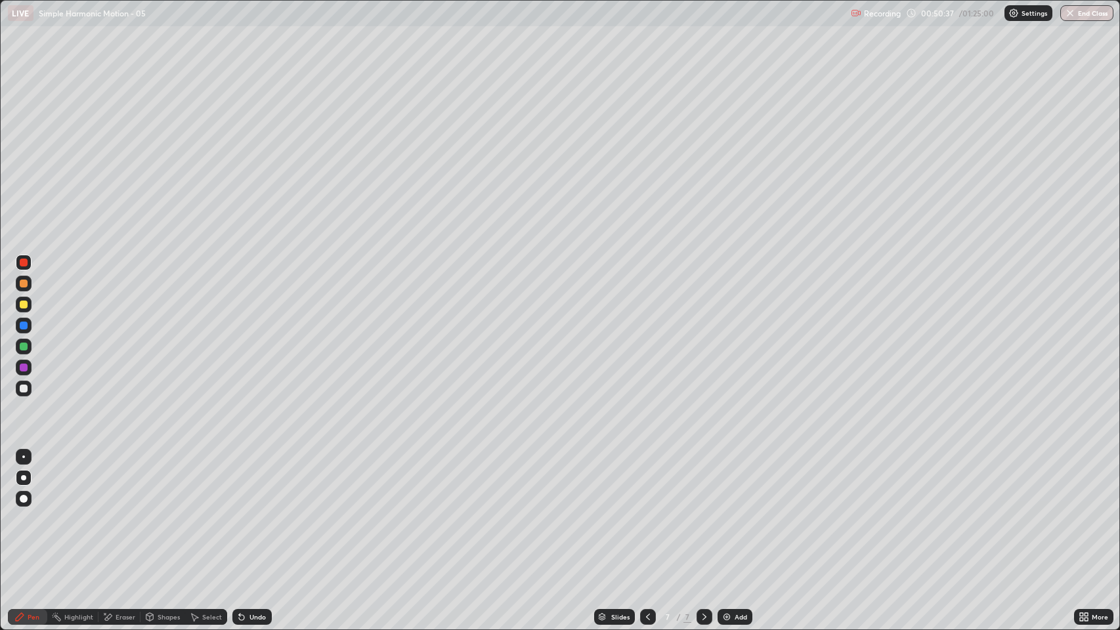
click at [127, 481] on div "Eraser" at bounding box center [126, 617] width 20 height 7
click at [32, 481] on div "Pen" at bounding box center [34, 617] width 12 height 7
click at [24, 389] on div at bounding box center [24, 389] width 8 height 8
click at [742, 481] on div "Add" at bounding box center [741, 617] width 12 height 7
click at [255, 481] on div "Undo" at bounding box center [257, 617] width 16 height 7
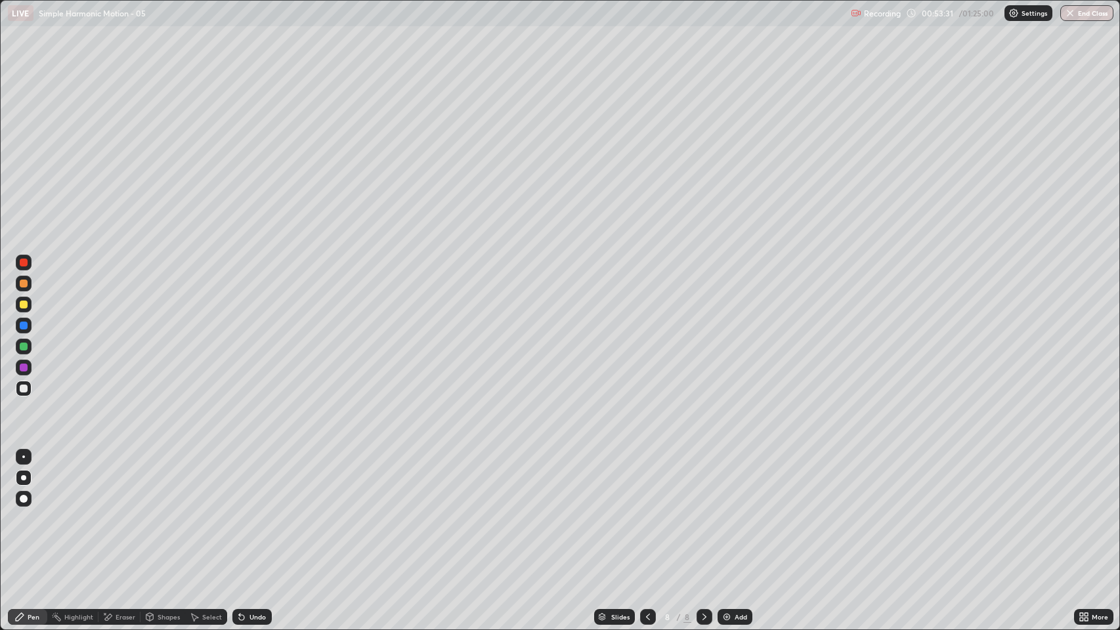
click at [26, 306] on div at bounding box center [24, 305] width 8 height 8
click at [23, 352] on div at bounding box center [24, 347] width 16 height 16
click at [252, 481] on div "Undo" at bounding box center [257, 617] width 16 height 7
click at [24, 389] on div at bounding box center [24, 389] width 8 height 8
click at [604, 481] on icon at bounding box center [602, 617] width 8 height 8
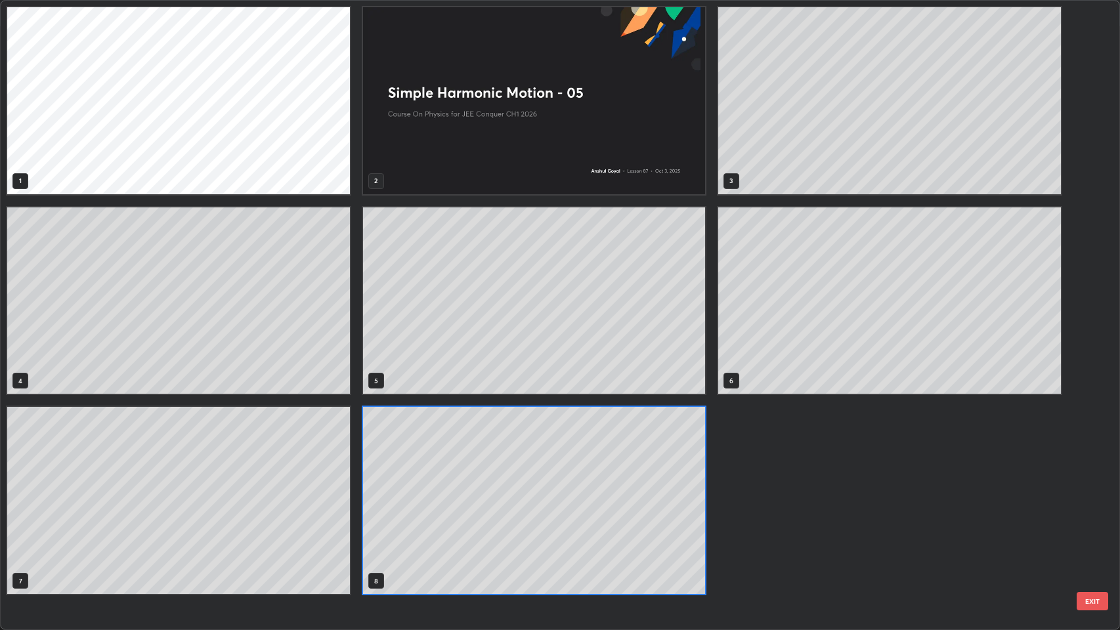
scroll to position [625, 1113]
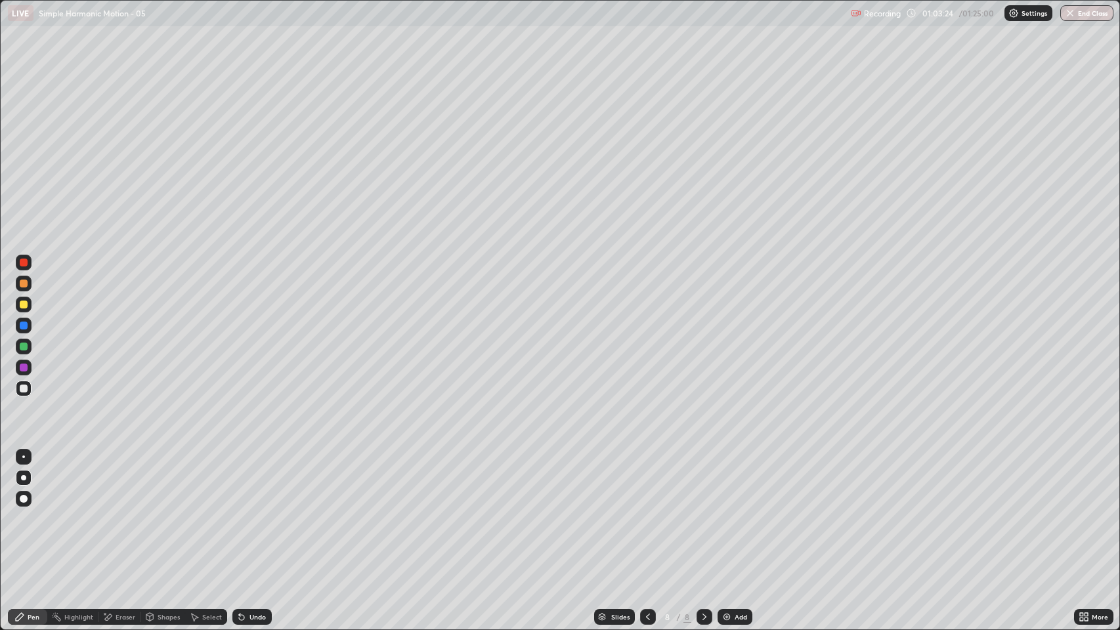
click at [735, 481] on div "Add" at bounding box center [741, 617] width 12 height 7
click at [20, 305] on div at bounding box center [24, 305] width 8 height 8
click at [30, 389] on div at bounding box center [24, 389] width 16 height 16
click at [121, 481] on div "Eraser" at bounding box center [126, 617] width 20 height 7
click at [24, 481] on icon at bounding box center [23, 551] width 11 height 11
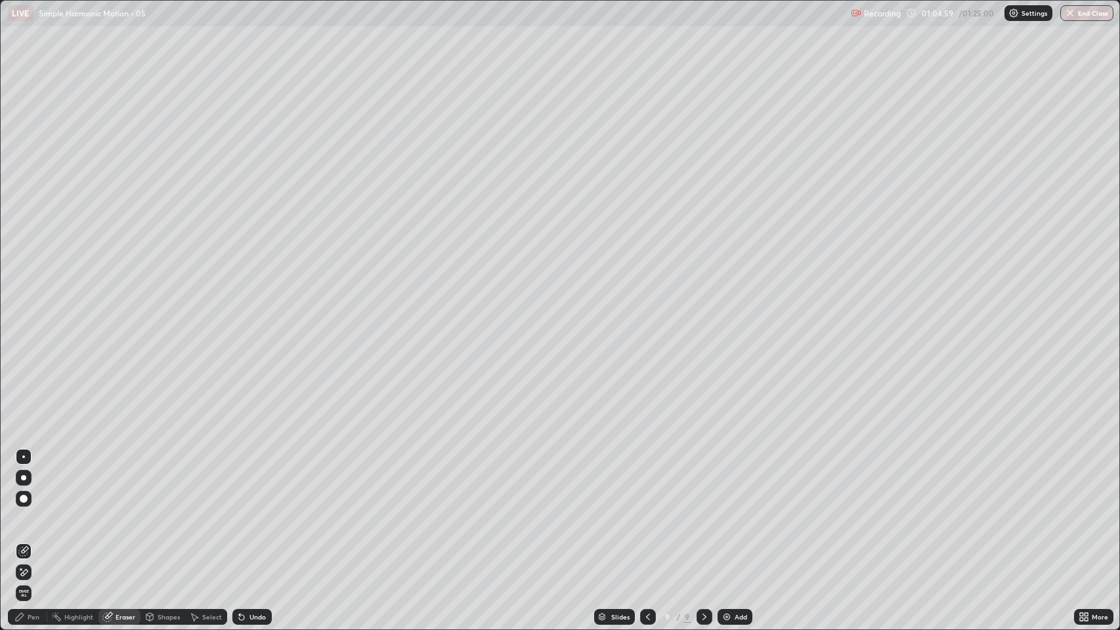
click at [35, 481] on div "Pen" at bounding box center [34, 617] width 12 height 7
click at [24, 313] on div at bounding box center [24, 304] width 16 height 21
click at [27, 386] on div at bounding box center [24, 389] width 8 height 8
click at [735, 481] on div "Add" at bounding box center [741, 617] width 12 height 7
click at [25, 305] on div at bounding box center [24, 305] width 8 height 8
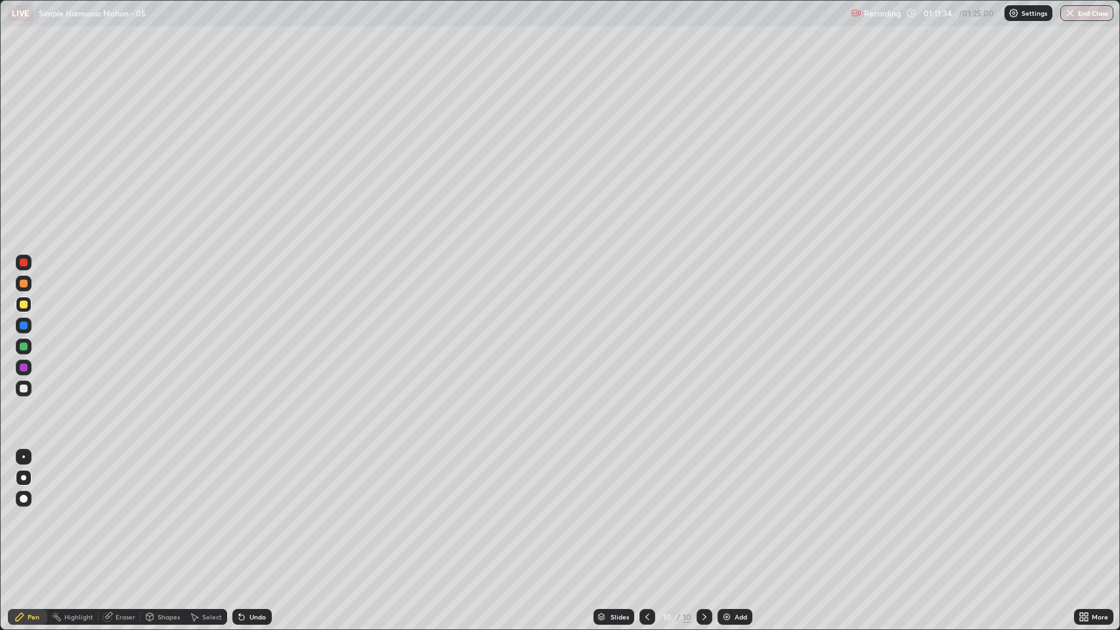
click at [255, 481] on div "Undo" at bounding box center [257, 617] width 16 height 7
click at [24, 353] on div at bounding box center [24, 347] width 16 height 16
click at [615, 481] on div "Slides" at bounding box center [620, 617] width 18 height 7
click at [710, 481] on div at bounding box center [705, 617] width 16 height 26
click at [701, 481] on icon at bounding box center [704, 617] width 11 height 11
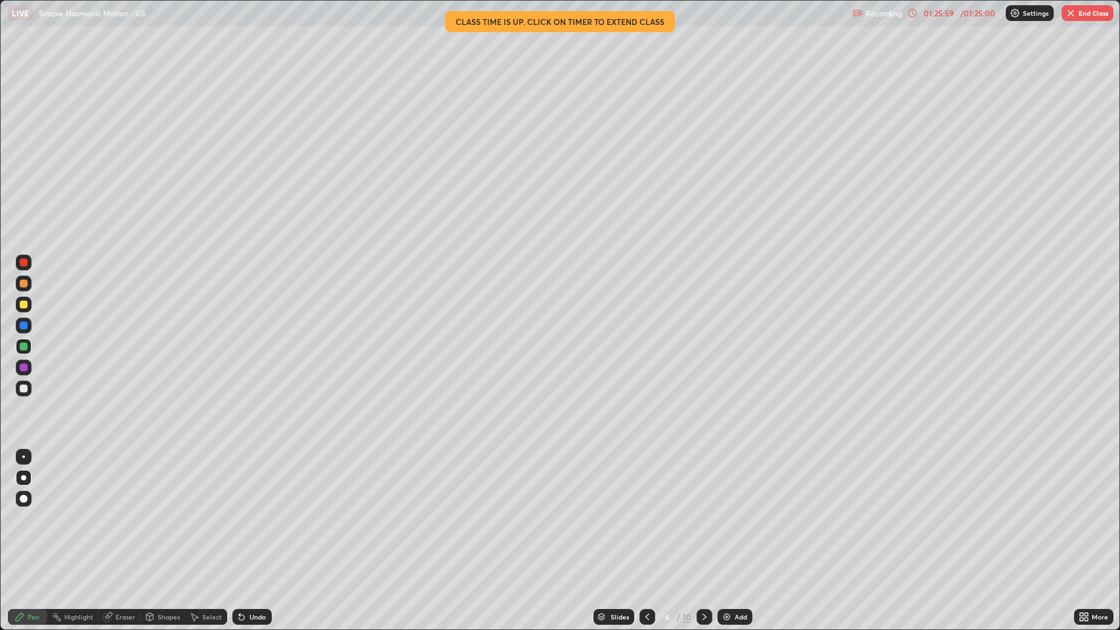
click at [706, 481] on icon at bounding box center [704, 617] width 11 height 11
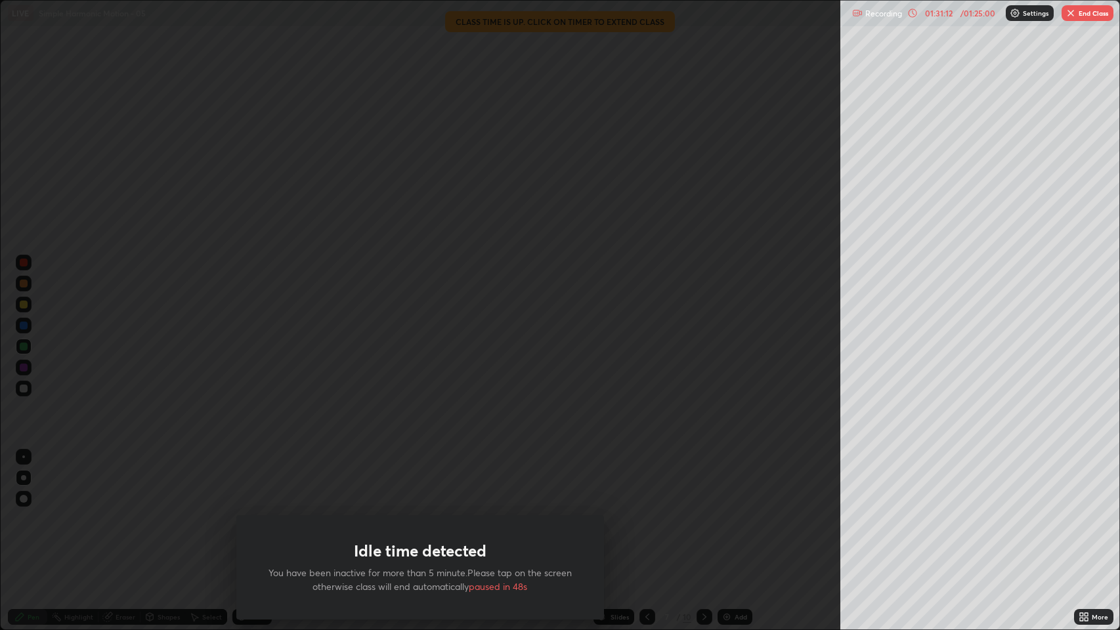
click at [613, 440] on div "Idle time detected You have been inactive for more than 5 minute.Please tap on …" at bounding box center [420, 315] width 840 height 630
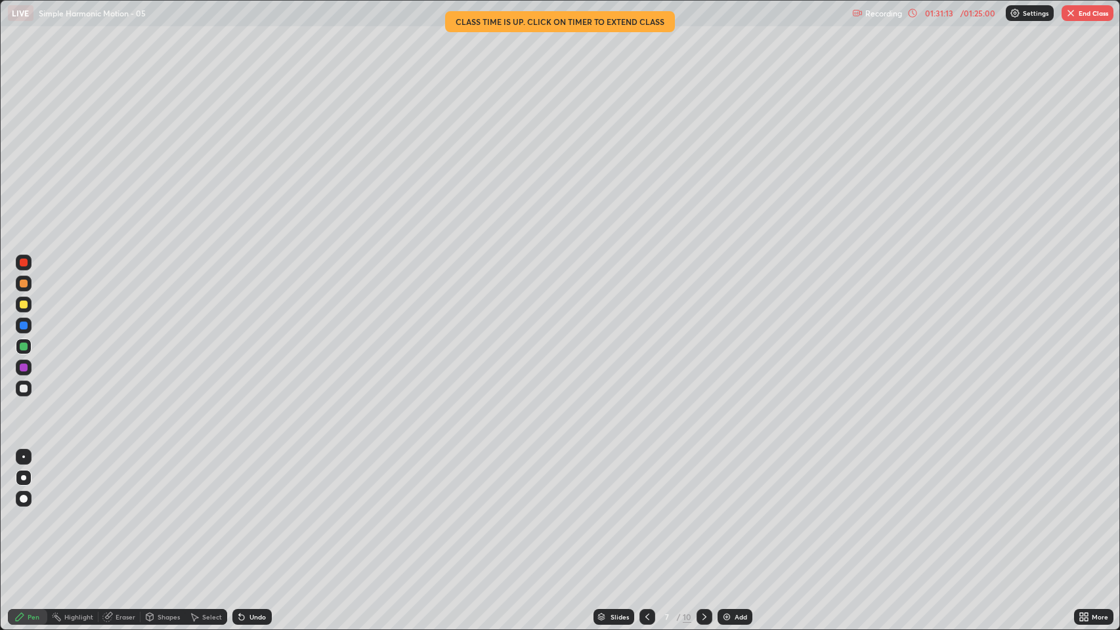
click at [917, 11] on icon at bounding box center [912, 13] width 11 height 11
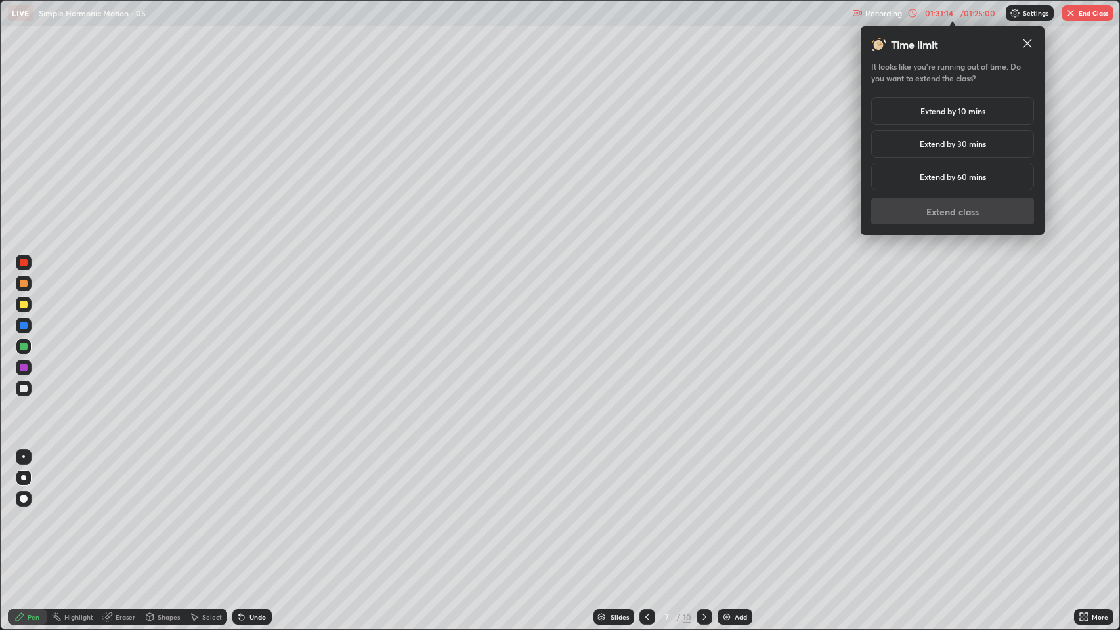
click at [981, 112] on h5 "Extend by 10 mins" at bounding box center [952, 111] width 65 height 12
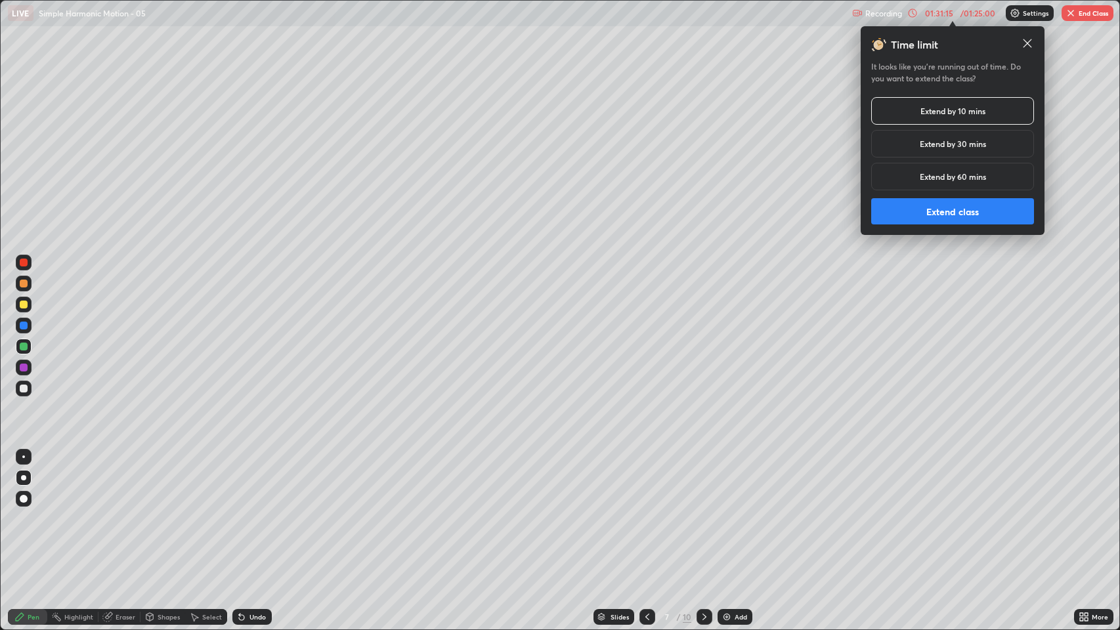
click at [959, 209] on button "Extend class" at bounding box center [952, 211] width 163 height 26
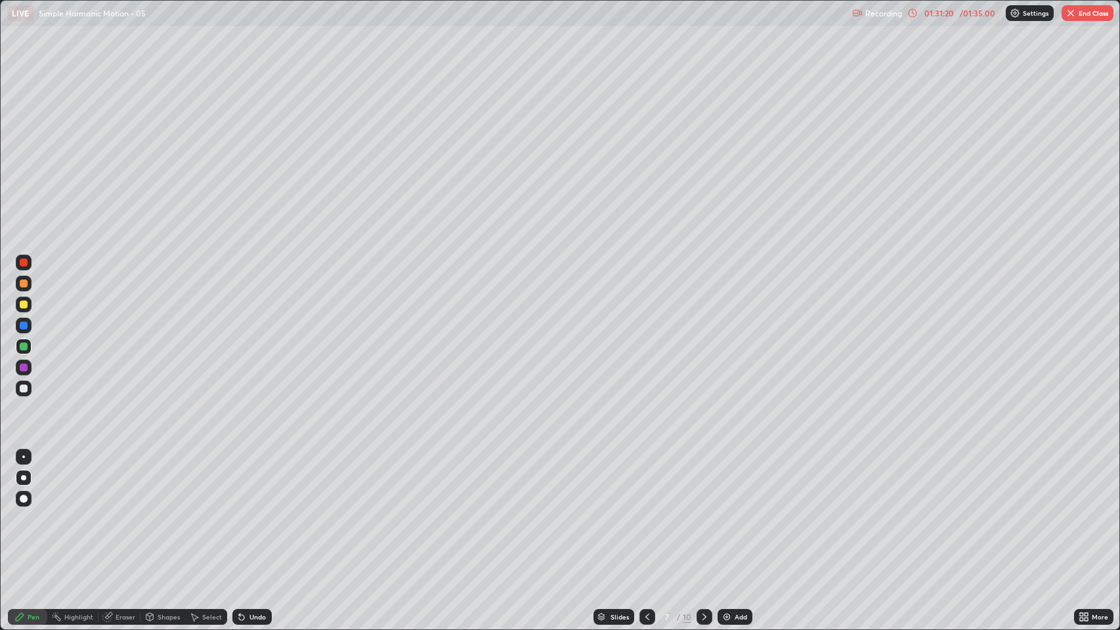
click at [703, 481] on icon at bounding box center [704, 617] width 11 height 11
click at [703, 481] on icon at bounding box center [704, 617] width 4 height 7
click at [701, 481] on icon at bounding box center [704, 617] width 11 height 11
click at [646, 481] on icon at bounding box center [647, 617] width 4 height 7
click at [646, 481] on icon at bounding box center [647, 617] width 11 height 11
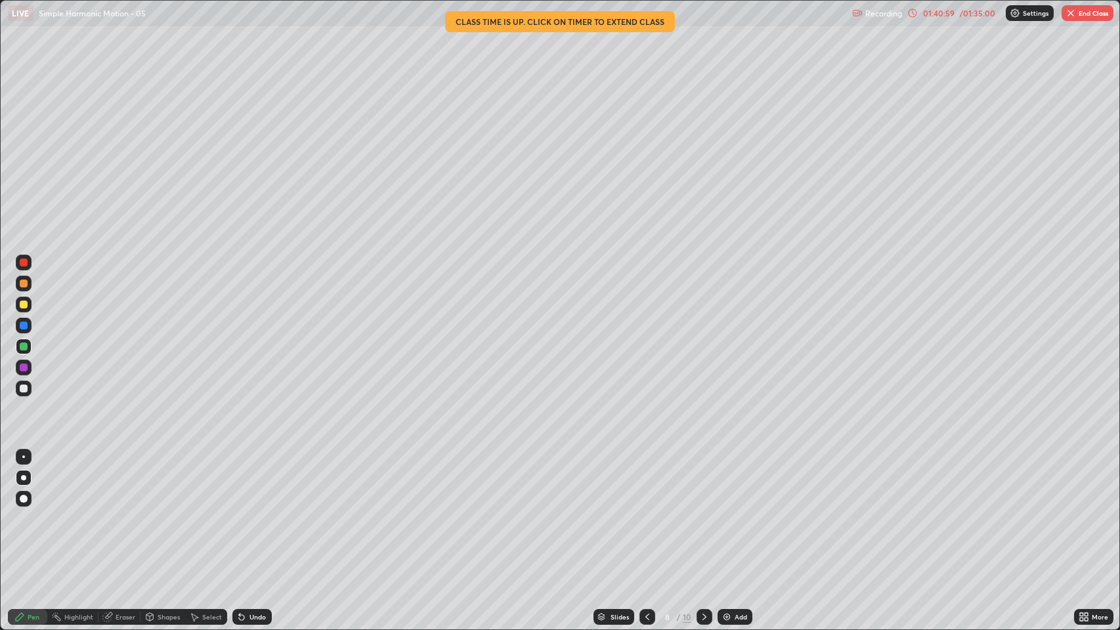
click at [703, 481] on icon at bounding box center [704, 617] width 11 height 11
click at [706, 481] on icon at bounding box center [704, 617] width 11 height 11
click at [646, 481] on icon at bounding box center [647, 617] width 4 height 7
click at [649, 481] on icon at bounding box center [647, 617] width 11 height 11
click at [703, 481] on icon at bounding box center [704, 617] width 11 height 11
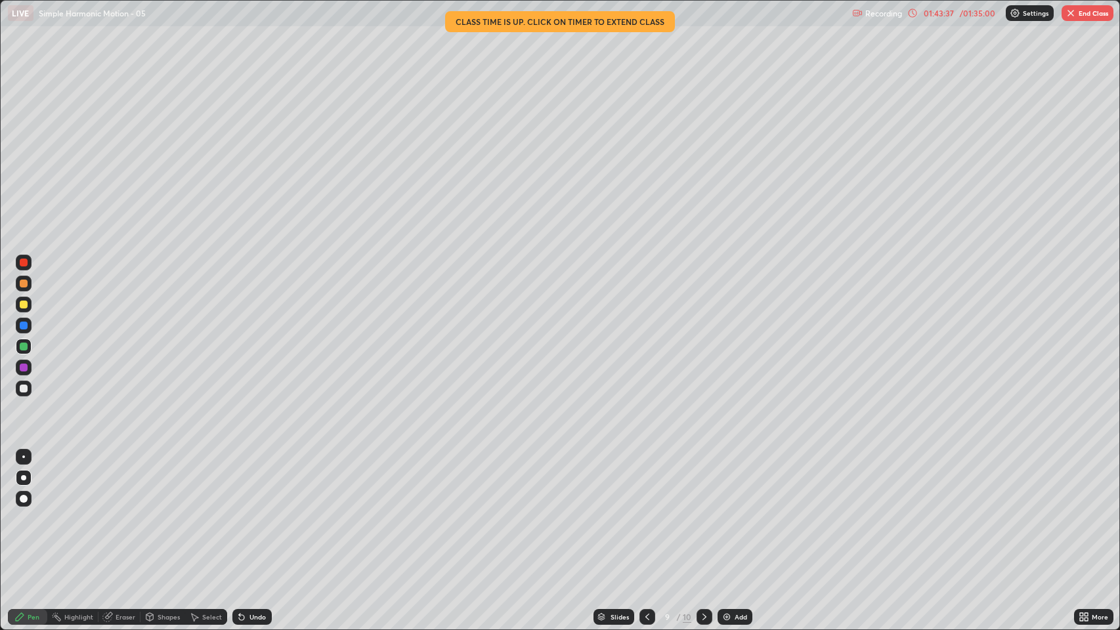
click at [646, 481] on icon at bounding box center [647, 617] width 11 height 11
click at [611, 481] on div "Slides" at bounding box center [620, 617] width 18 height 7
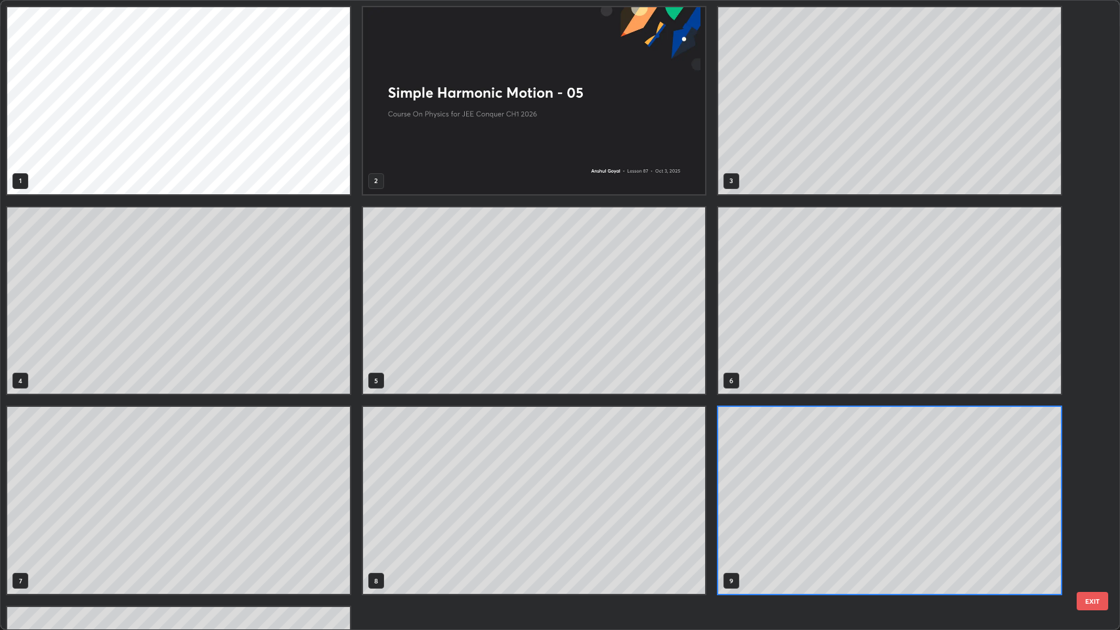
click at [604, 481] on div "1 2 3 4 5 6 7 8 9 10" at bounding box center [534, 401] width 1067 height 800
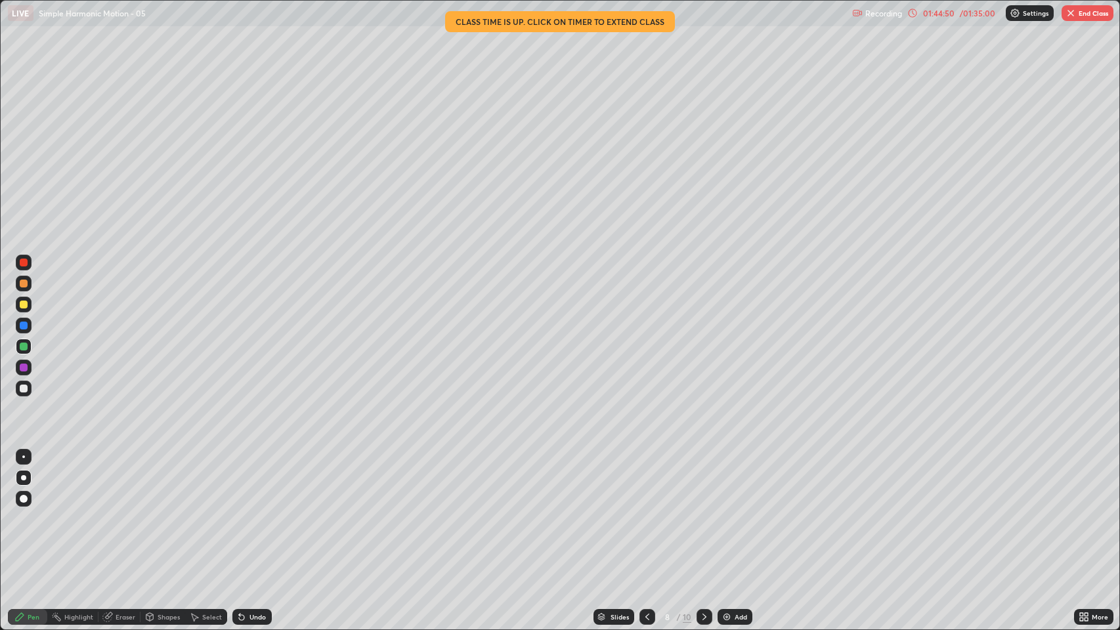
click at [646, 481] on icon at bounding box center [647, 617] width 11 height 11
click at [623, 481] on div "Slides" at bounding box center [614, 617] width 41 height 16
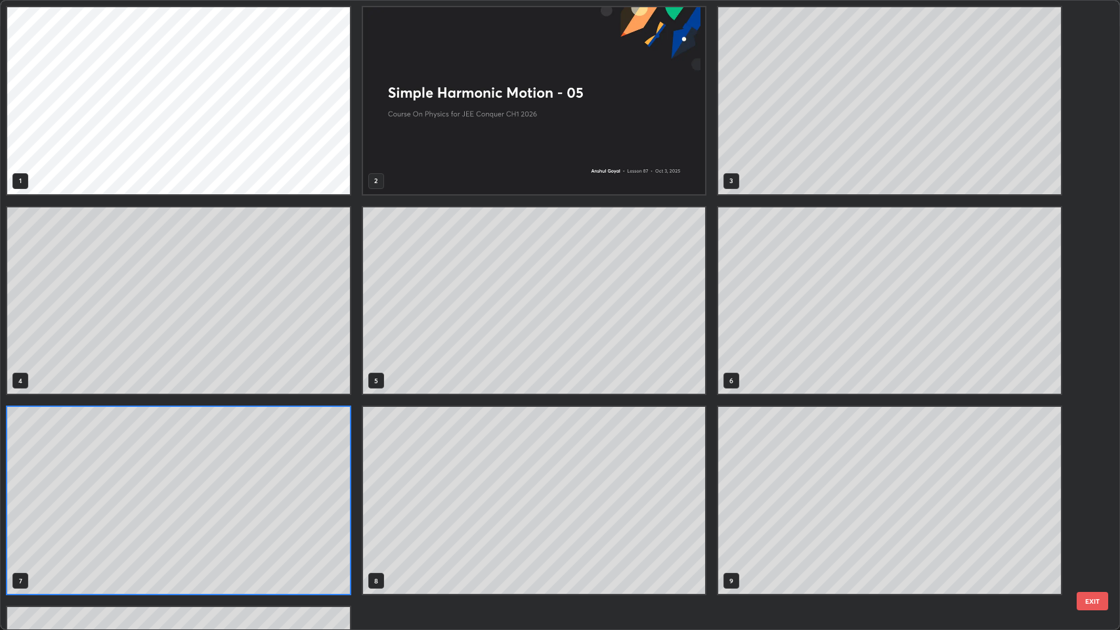
click at [622, 481] on div "1 2 3 4 5 6 7 8 9 10" at bounding box center [534, 401] width 1067 height 800
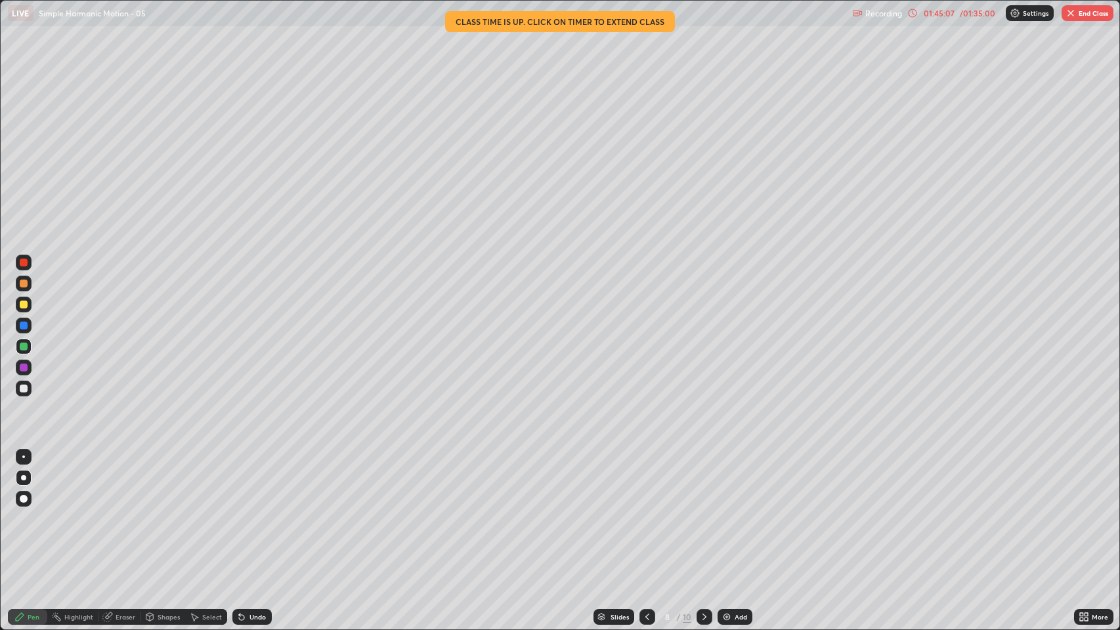
click at [601, 481] on icon at bounding box center [601, 615] width 7 height 3
click at [615, 481] on div "Slides" at bounding box center [620, 617] width 18 height 7
click at [644, 481] on icon at bounding box center [647, 617] width 11 height 11
click at [982, 10] on div "/ 01:35:00" at bounding box center [977, 13] width 41 height 8
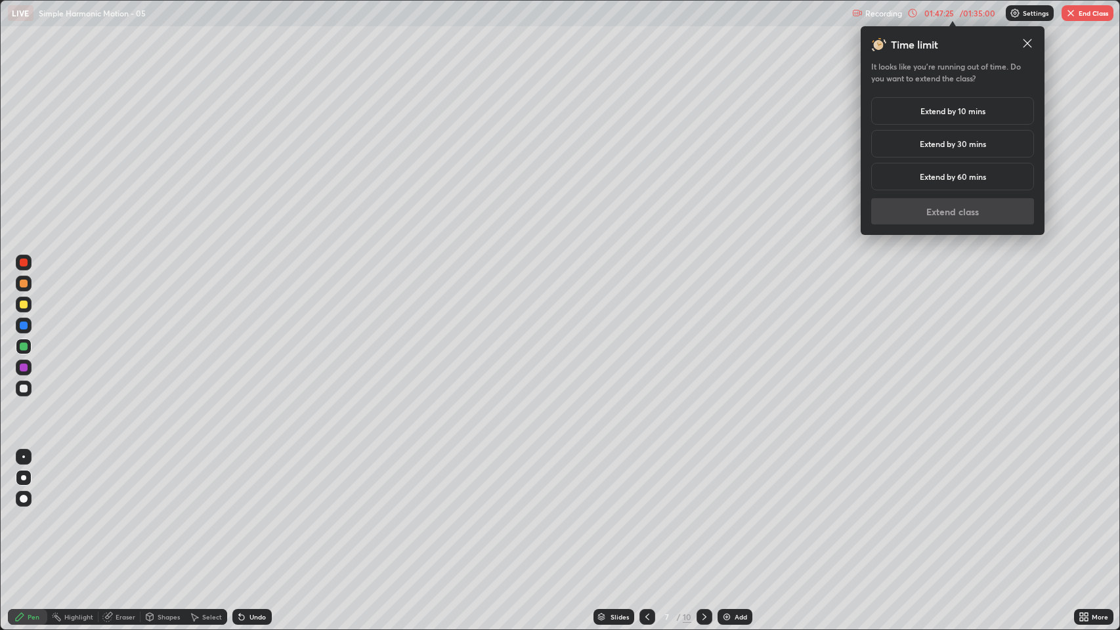
click at [982, 113] on h5 "Extend by 10 mins" at bounding box center [952, 111] width 65 height 12
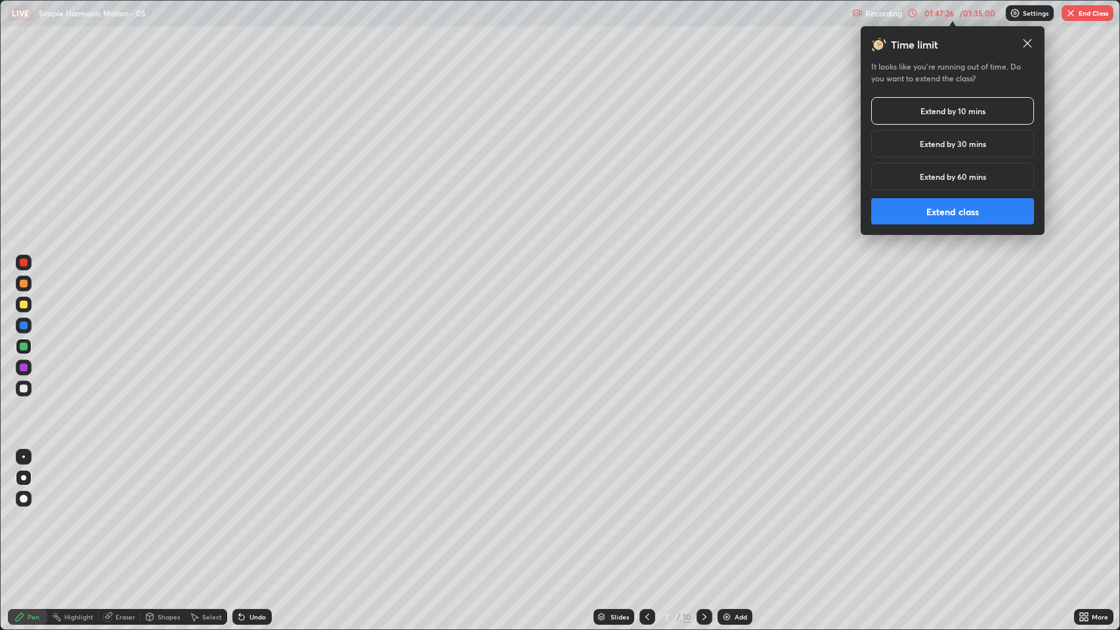
click at [986, 210] on button "Extend class" at bounding box center [952, 211] width 163 height 26
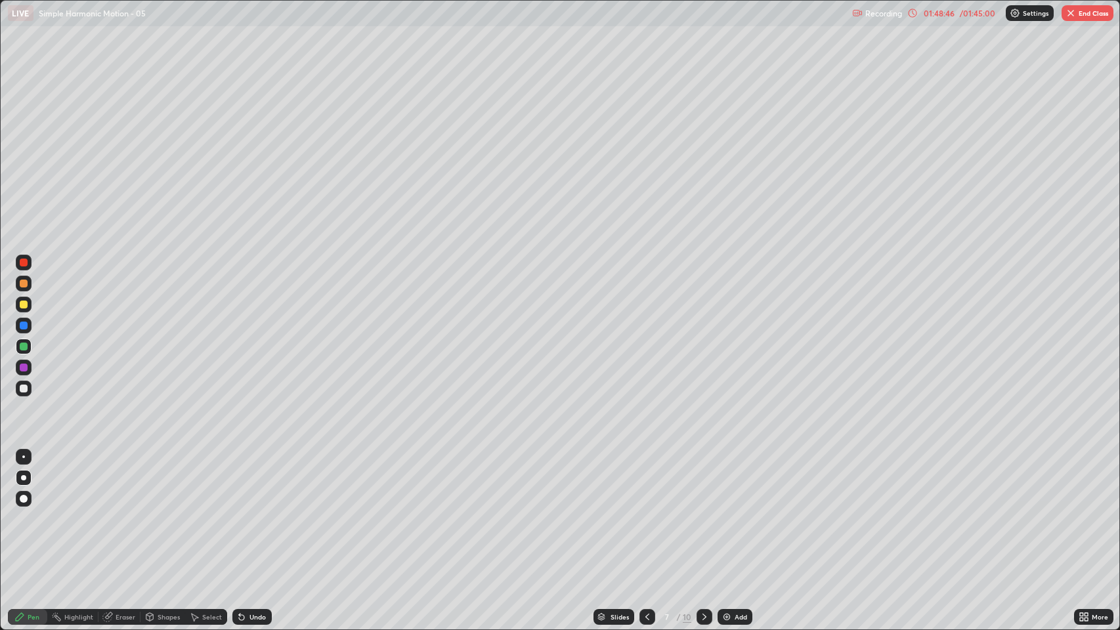
click at [607, 481] on div "Slides" at bounding box center [614, 617] width 41 height 16
click at [622, 481] on div "Slides" at bounding box center [614, 617] width 41 height 16
click at [611, 481] on div "Slides" at bounding box center [620, 617] width 18 height 7
click at [617, 481] on div "Slides" at bounding box center [620, 617] width 18 height 7
click at [957, 14] on div "/ 01:45:00" at bounding box center [977, 13] width 41 height 8
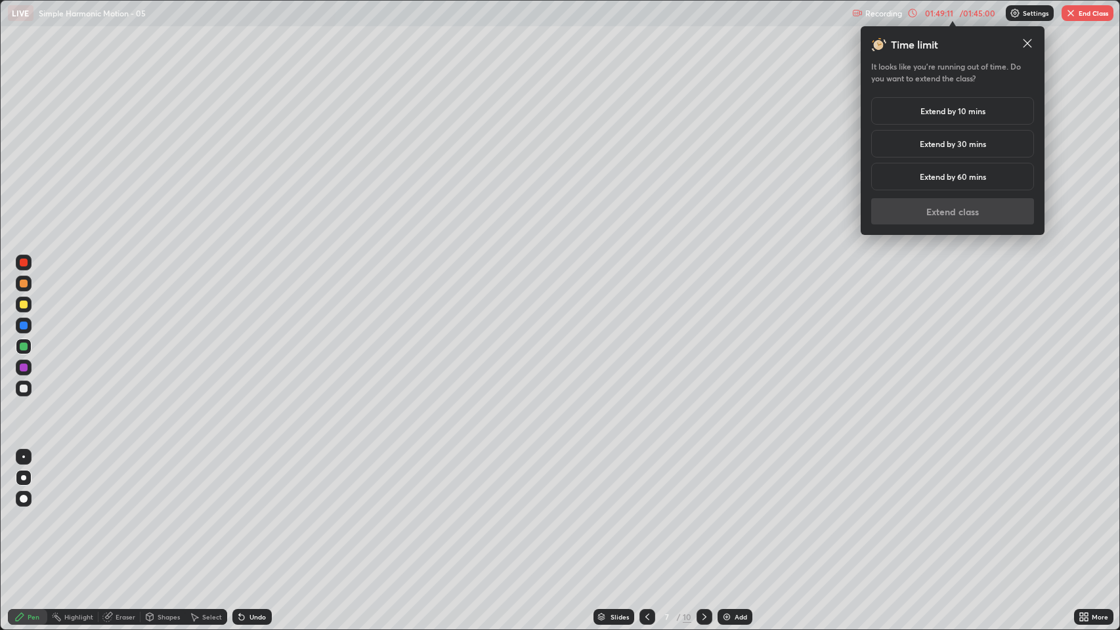
click at [987, 108] on div "Extend by 10 mins" at bounding box center [952, 111] width 163 height 28
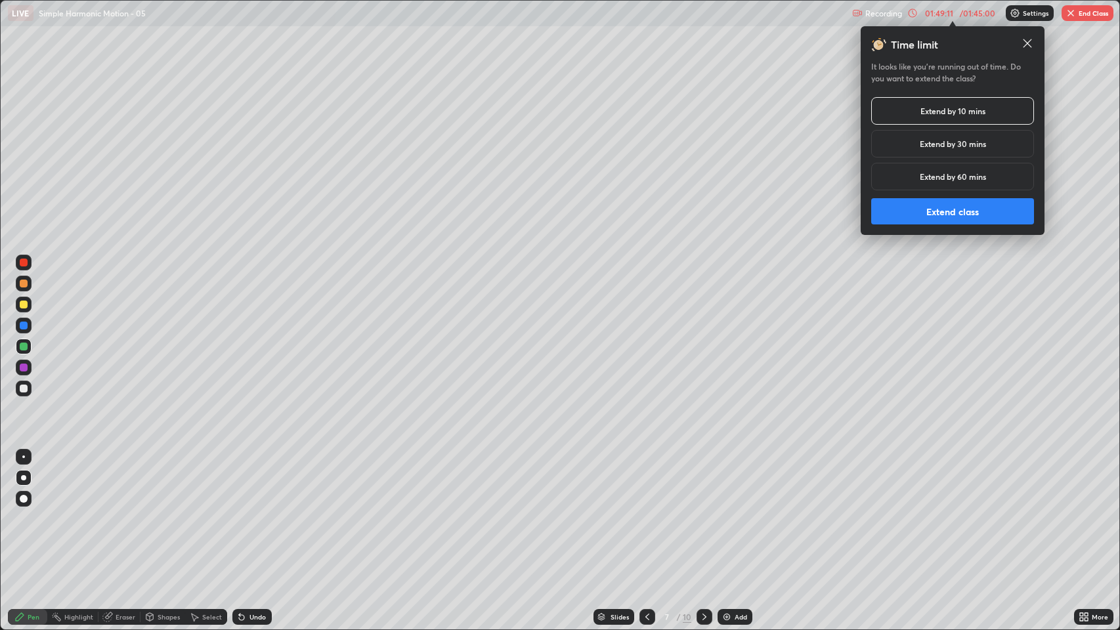
click at [987, 209] on button "Extend class" at bounding box center [952, 211] width 163 height 26
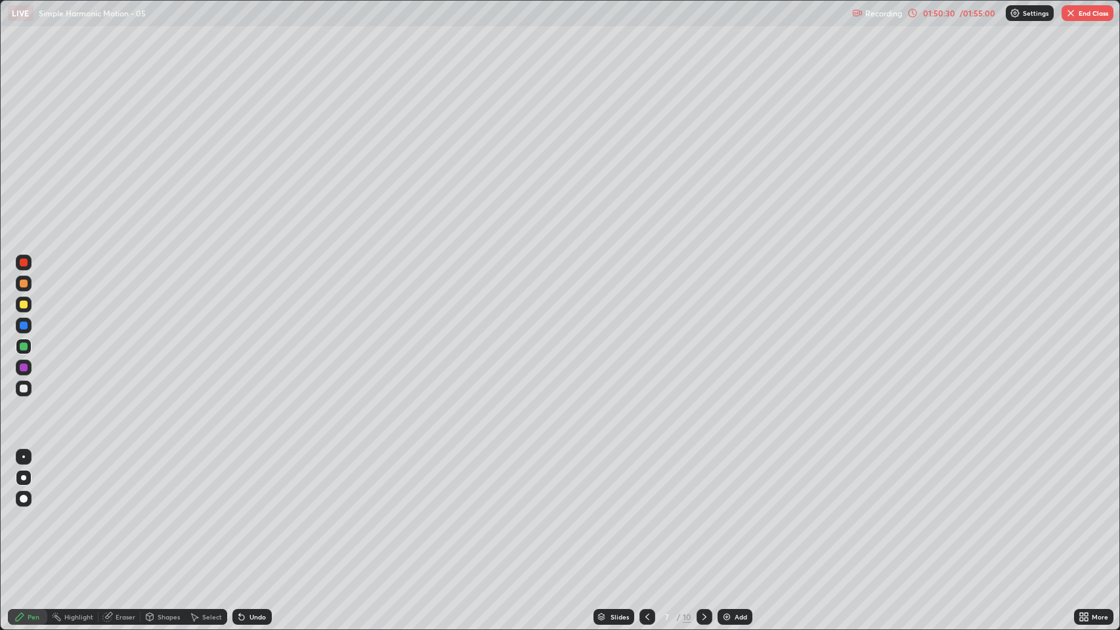
click at [647, 481] on icon at bounding box center [647, 617] width 11 height 11
click at [703, 481] on icon at bounding box center [704, 617] width 11 height 11
click at [615, 481] on div "Slides" at bounding box center [620, 617] width 18 height 7
click at [612, 481] on div "Slides" at bounding box center [614, 617] width 41 height 16
click at [1091, 14] on button "End Class" at bounding box center [1088, 13] width 52 height 16
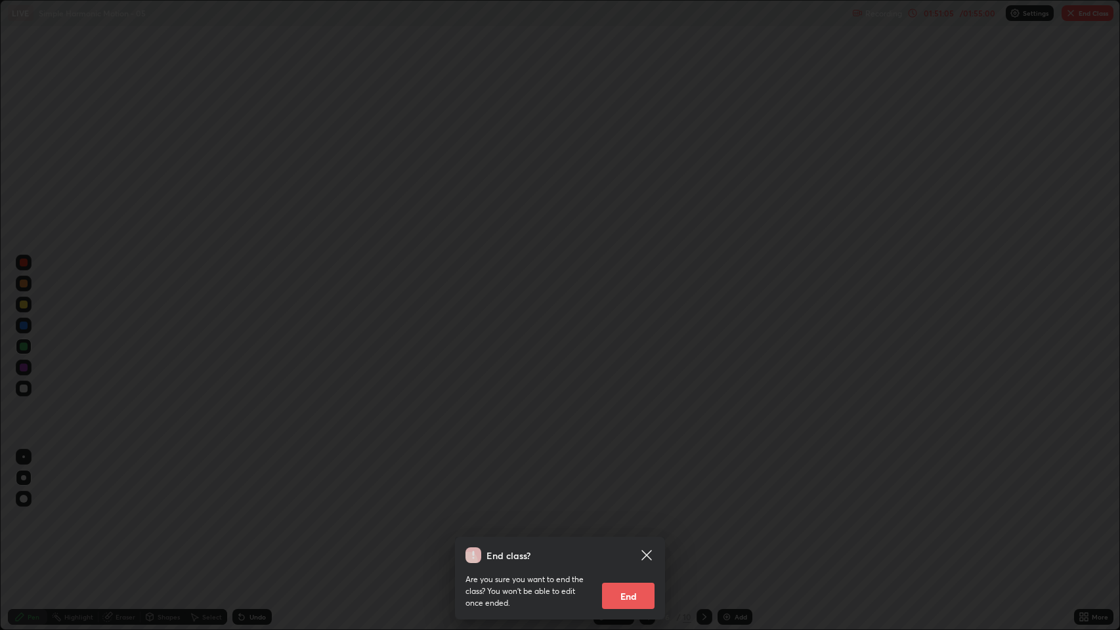
click at [968, 248] on div "End class? Are you sure you want to end the class? You won’t be able to edit on…" at bounding box center [560, 315] width 1120 height 630
click at [968, 251] on div at bounding box center [560, 315] width 1120 height 630
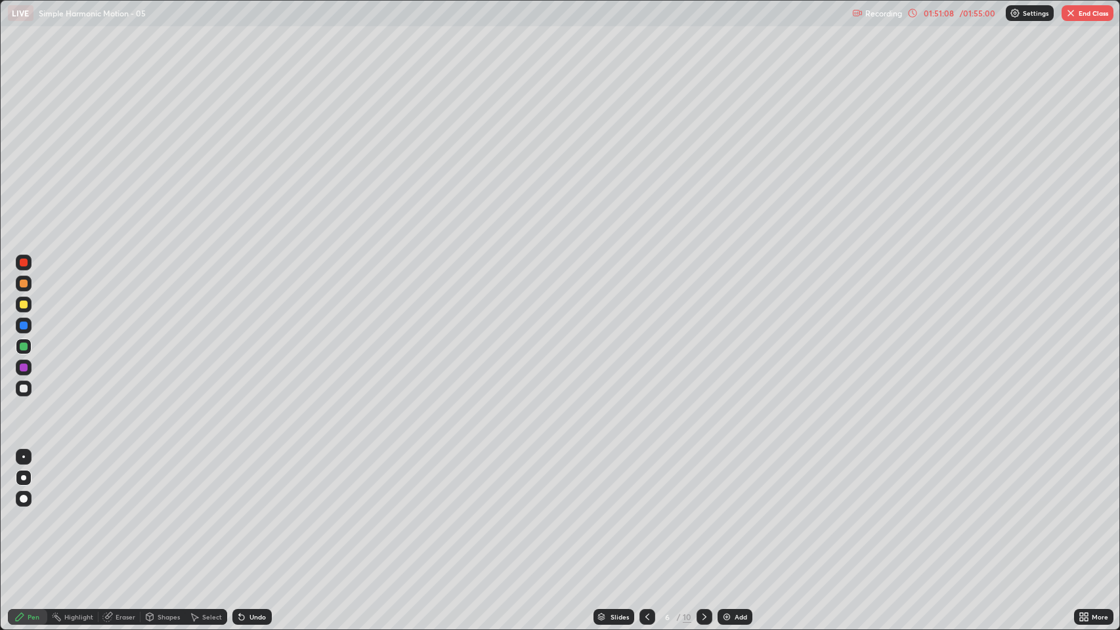
click at [704, 481] on icon at bounding box center [704, 617] width 4 height 7
click at [643, 481] on div at bounding box center [647, 617] width 16 height 16
click at [647, 481] on icon at bounding box center [647, 617] width 11 height 11
click at [703, 481] on icon at bounding box center [704, 617] width 11 height 11
click at [704, 481] on icon at bounding box center [704, 617] width 11 height 11
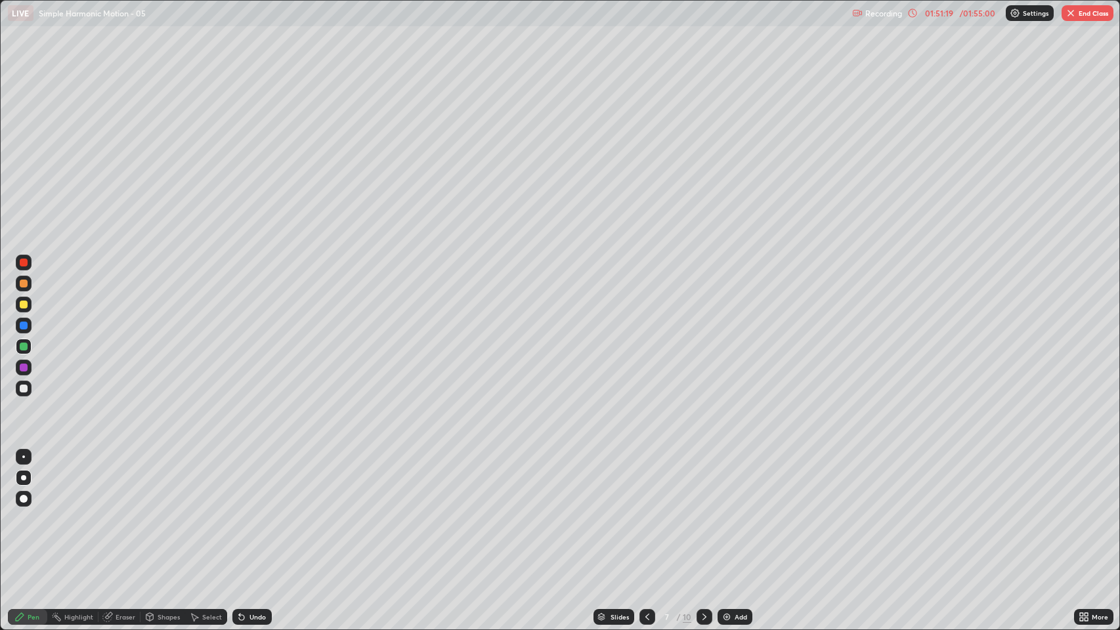
click at [646, 481] on icon at bounding box center [647, 617] width 11 height 11
click at [649, 481] on icon at bounding box center [647, 617] width 4 height 7
click at [648, 481] on div at bounding box center [647, 617] width 16 height 16
click at [646, 481] on icon at bounding box center [647, 617] width 11 height 11
click at [706, 481] on icon at bounding box center [704, 617] width 11 height 11
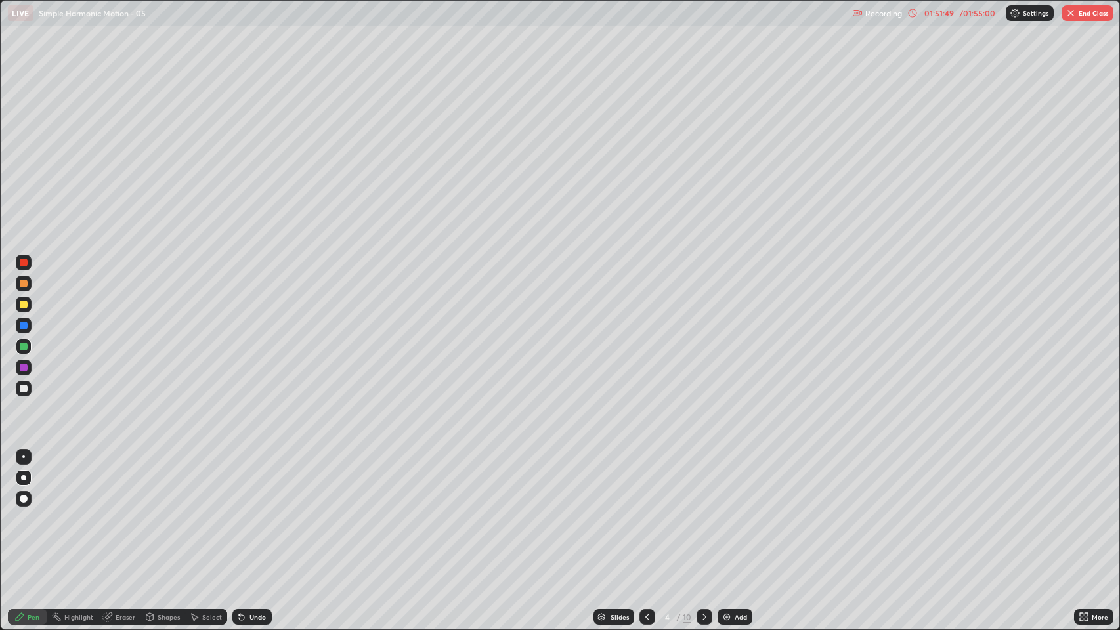
click at [705, 481] on icon at bounding box center [704, 617] width 11 height 11
click at [1098, 13] on button "End Class" at bounding box center [1088, 13] width 52 height 16
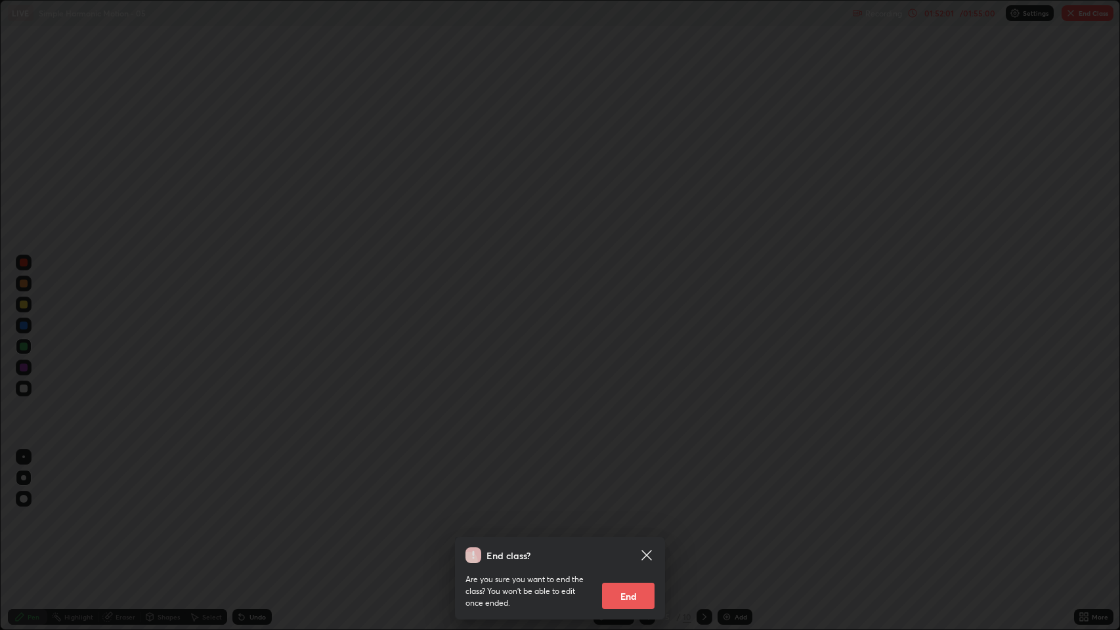
click at [1057, 181] on div "End class? Are you sure you want to end the class? You won’t be able to edit on…" at bounding box center [560, 315] width 1120 height 630
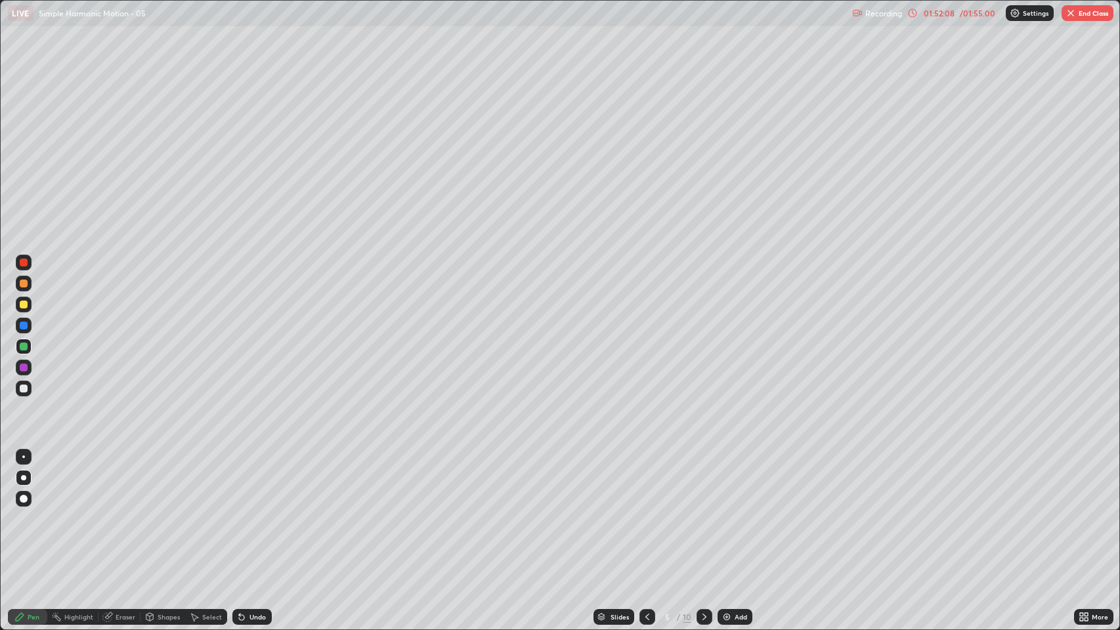
click at [1094, 17] on button "End Class" at bounding box center [1088, 13] width 52 height 16
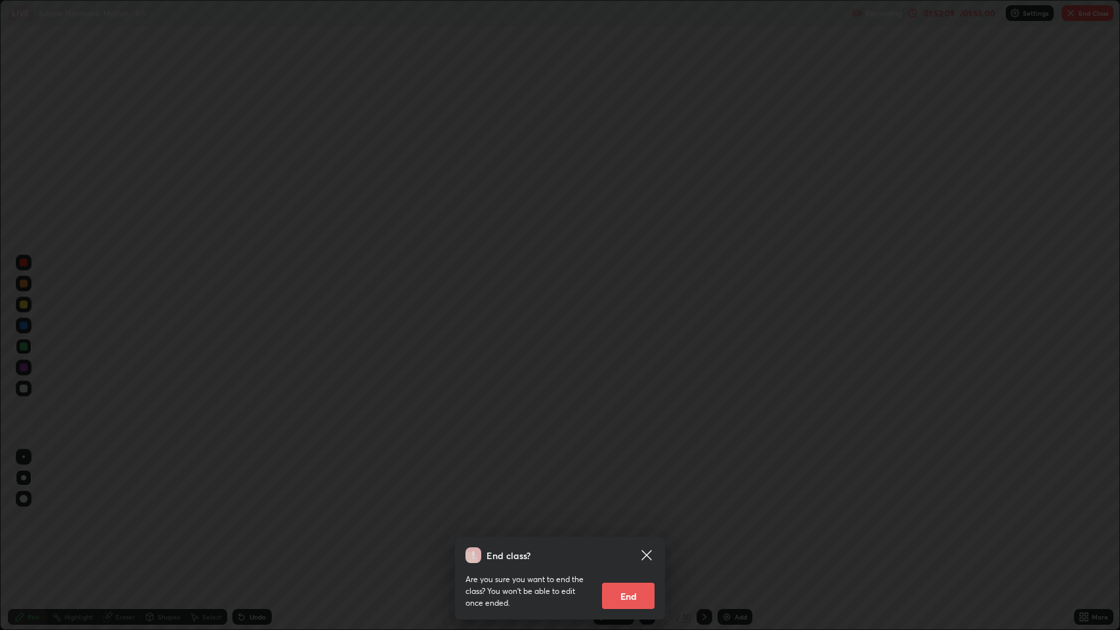
click at [631, 481] on button "End" at bounding box center [628, 596] width 53 height 26
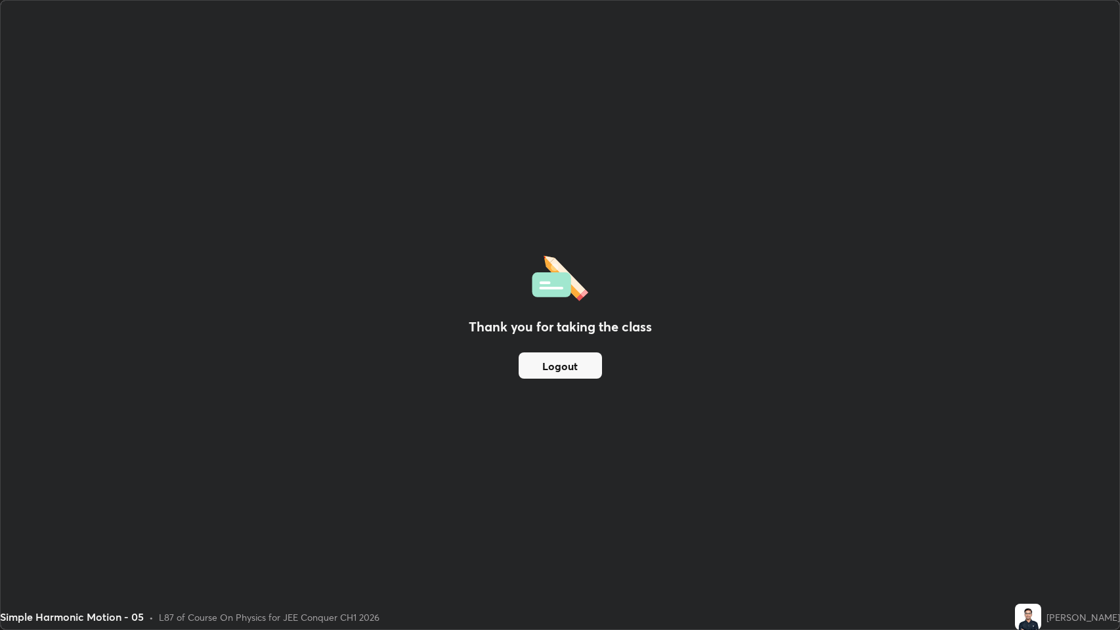
click at [566, 365] on button "Logout" at bounding box center [560, 366] width 83 height 26
